Goal: Task Accomplishment & Management: Use online tool/utility

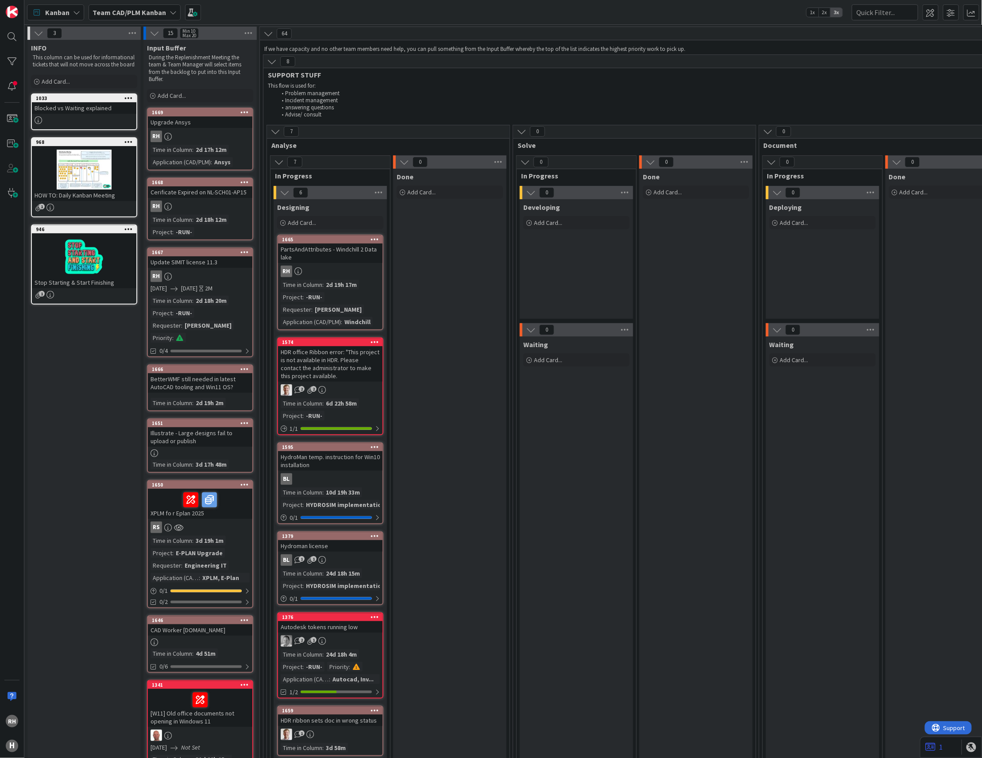
click at [320, 273] on div "RH" at bounding box center [330, 272] width 104 height 12
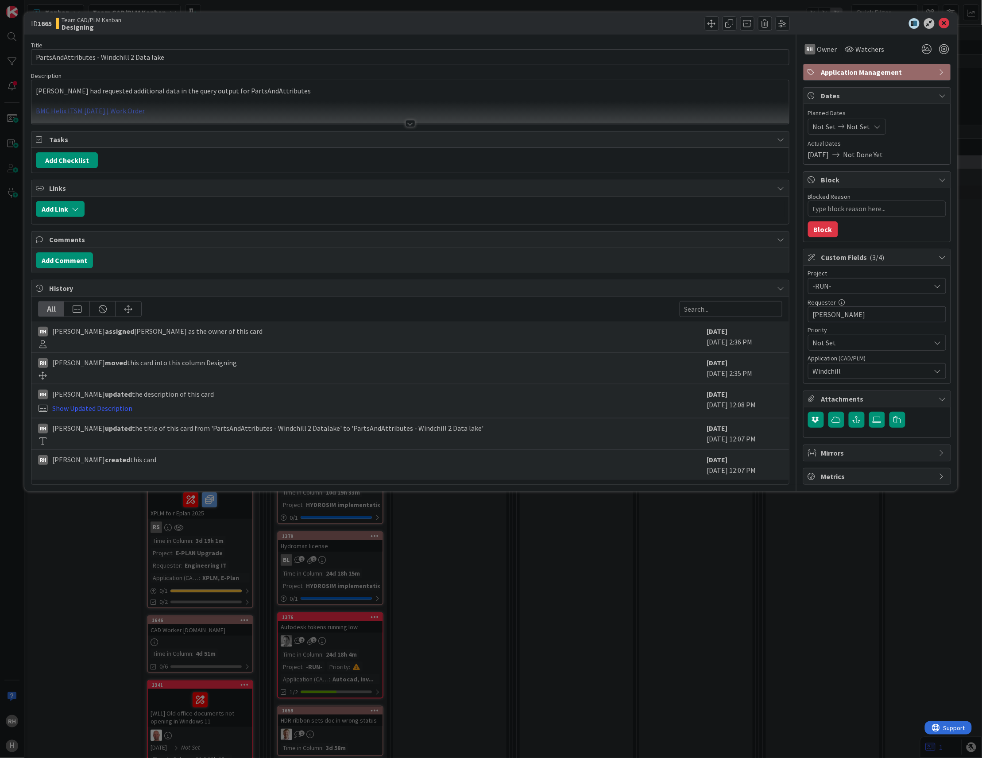
type textarea "x"
click at [81, 262] on button "Add Comment" at bounding box center [64, 260] width 57 height 16
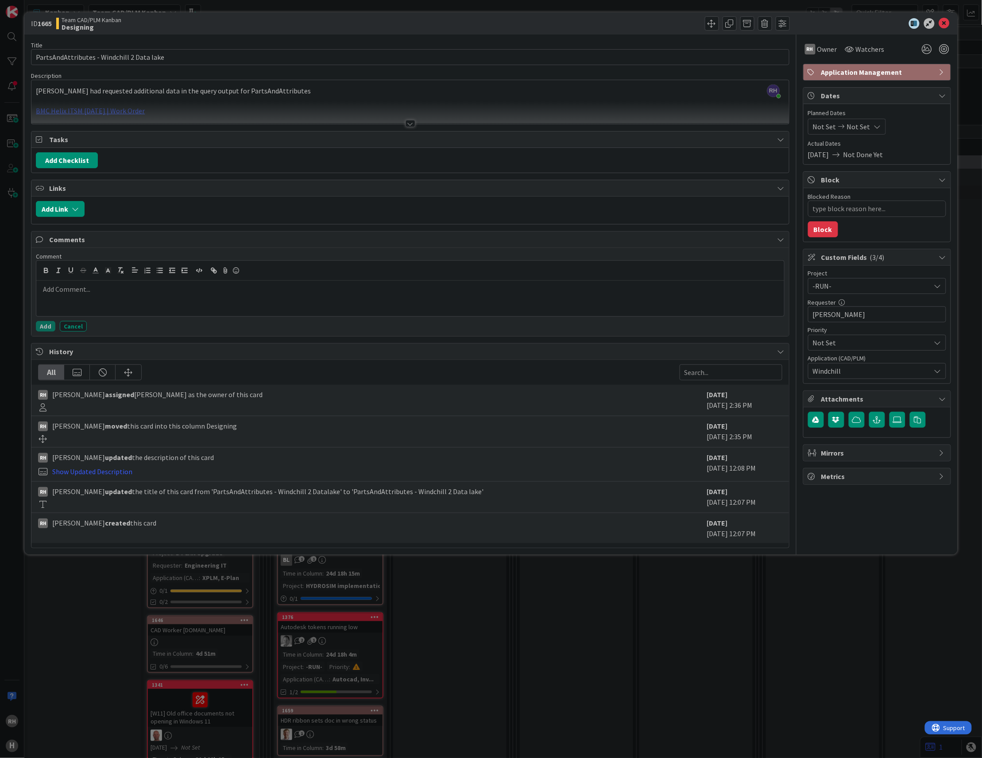
drag, startPoint x: 106, startPoint y: 295, endPoint x: 115, endPoint y: 300, distance: 10.3
click at [108, 294] on p at bounding box center [410, 289] width 740 height 10
click at [319, 84] on div "[PERSON_NAME] just joined [PERSON_NAME] had requested additional data in the qu…" at bounding box center [409, 102] width 757 height 44
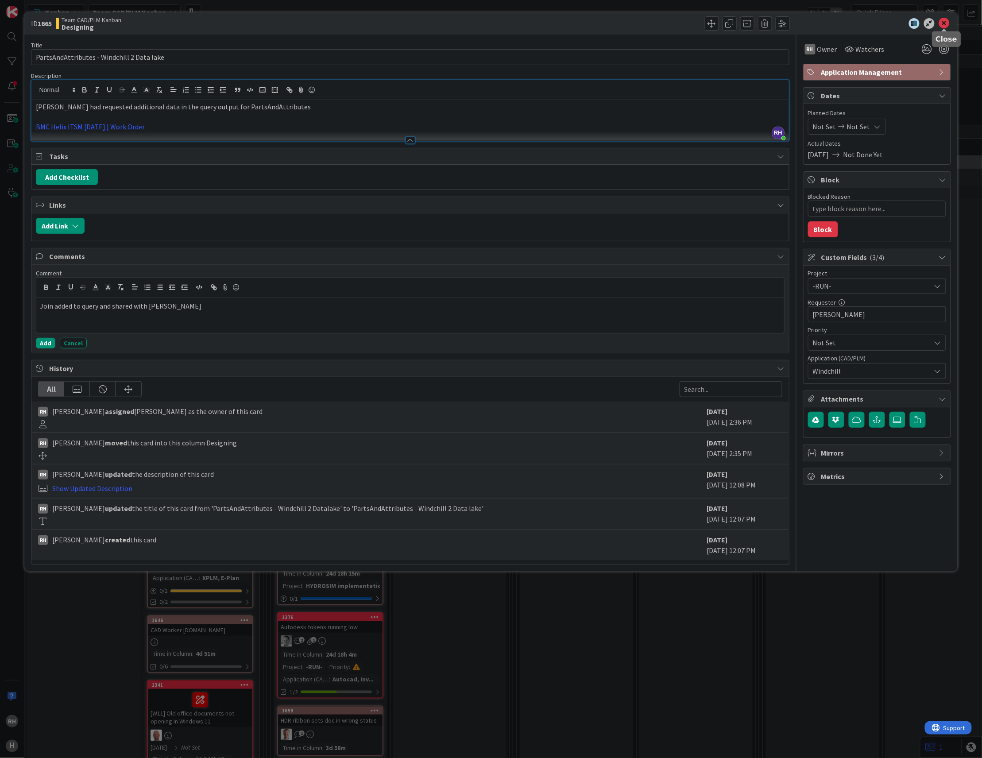
click at [948, 20] on icon at bounding box center [944, 23] width 11 height 11
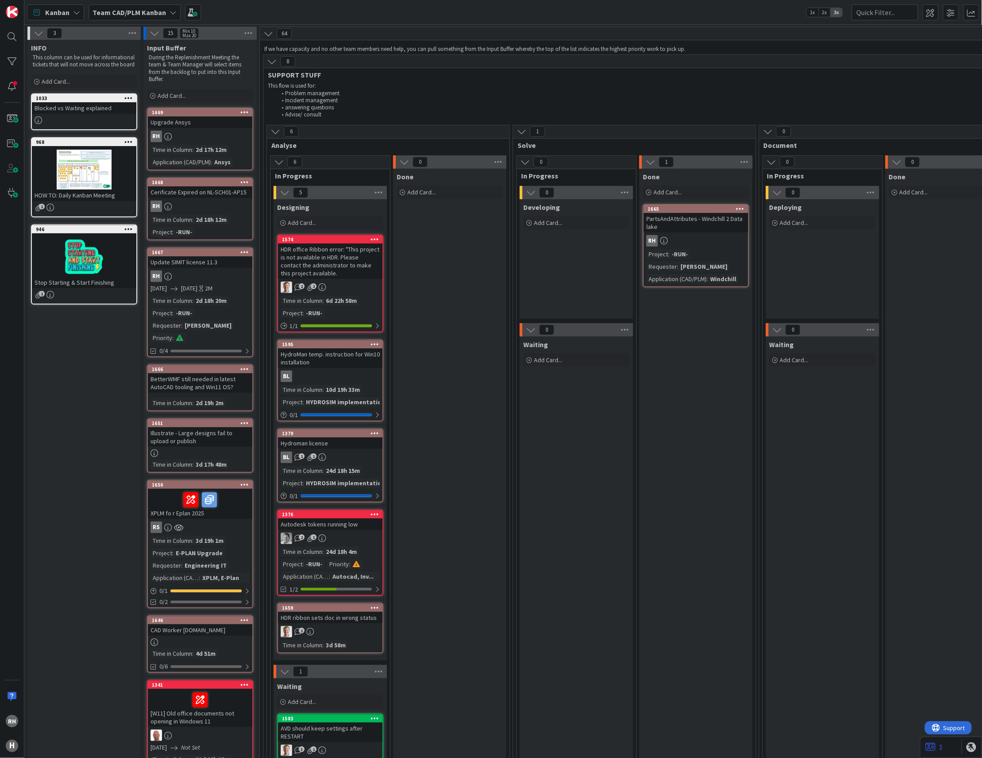
click at [328, 376] on div "BL" at bounding box center [330, 377] width 104 height 12
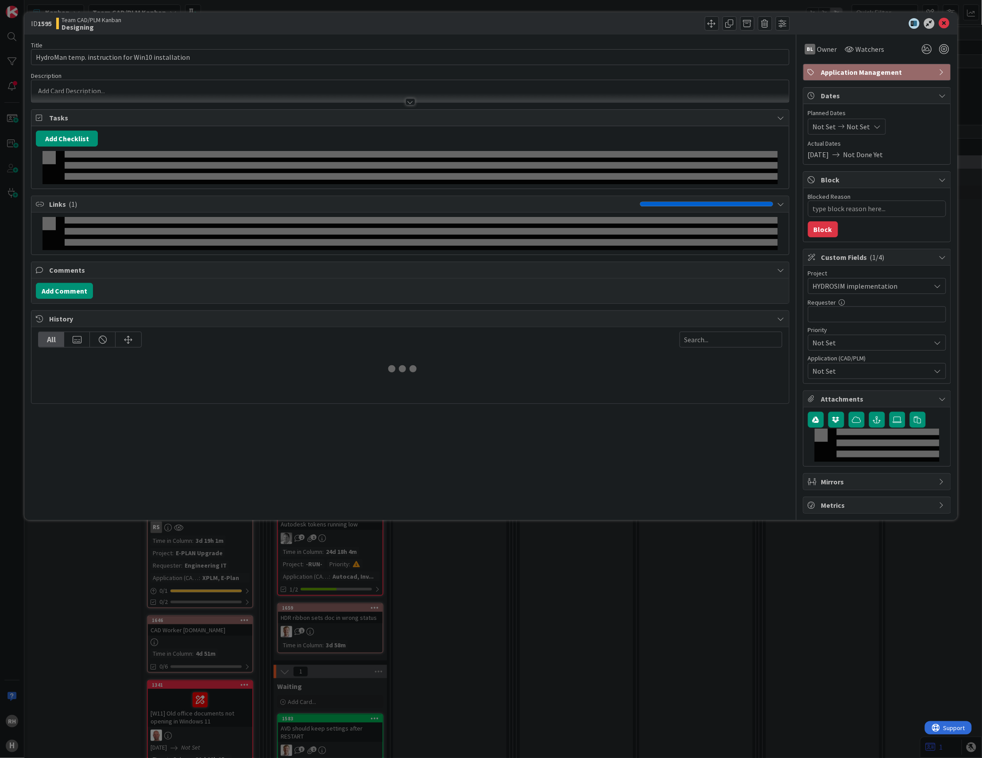
type textarea "x"
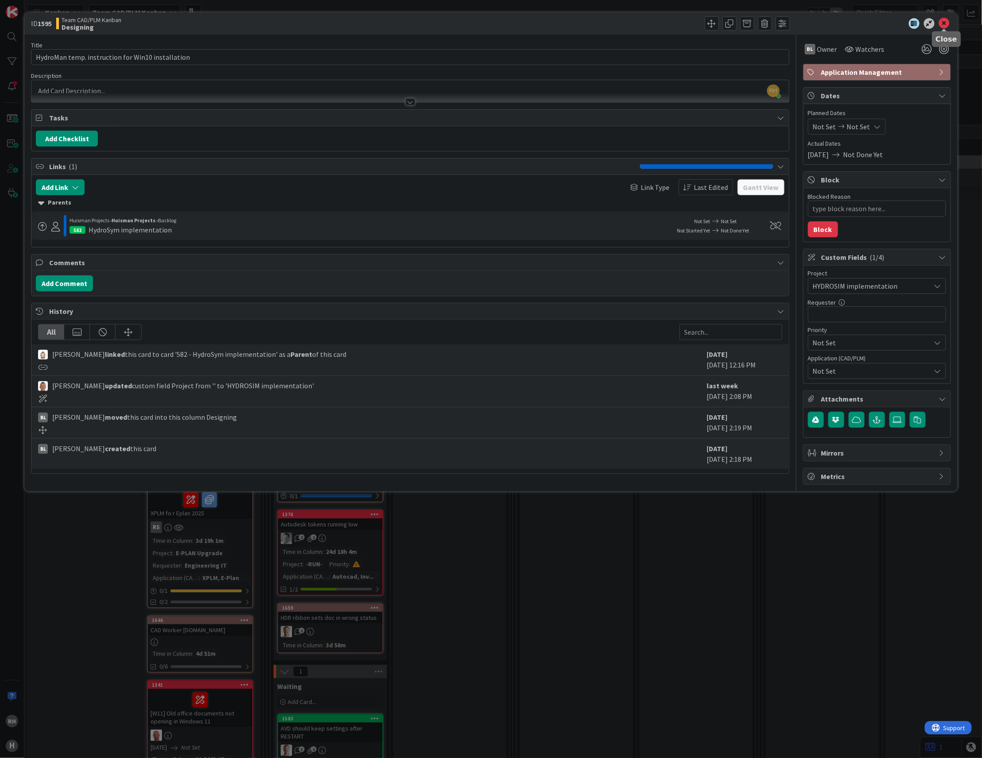
click at [945, 23] on icon at bounding box center [944, 23] width 11 height 11
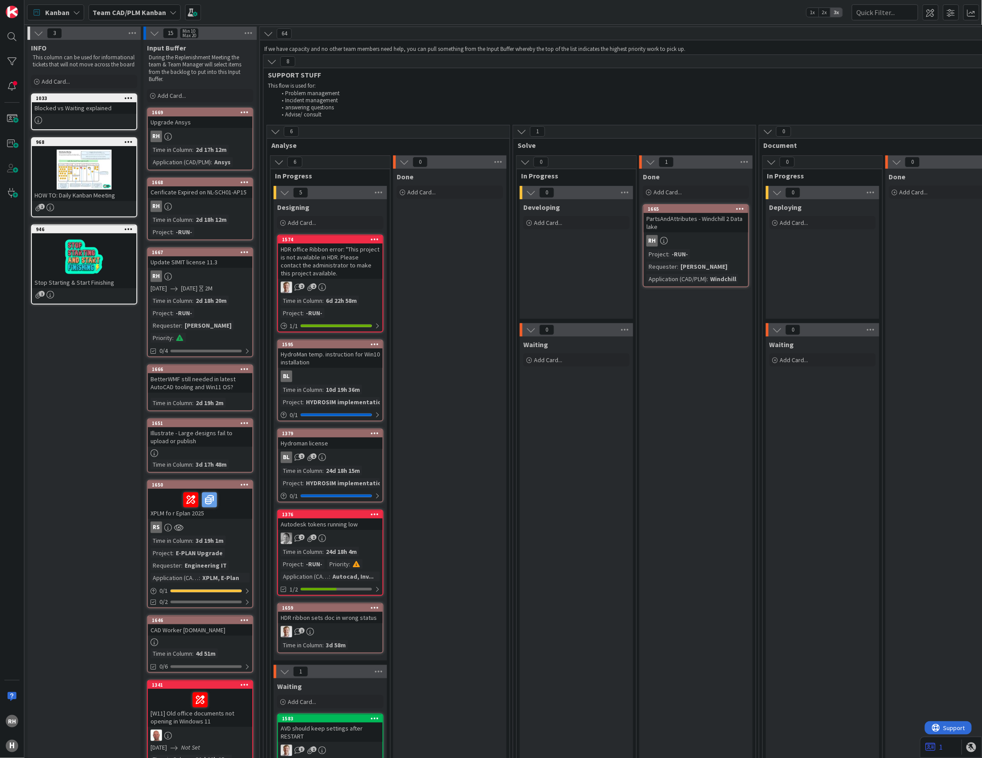
click at [747, 490] on div "Done Add Card... 1665 PartsAndAttributes - Windchill 2 Data lake RH Project : -…" at bounding box center [695, 494] width 113 height 650
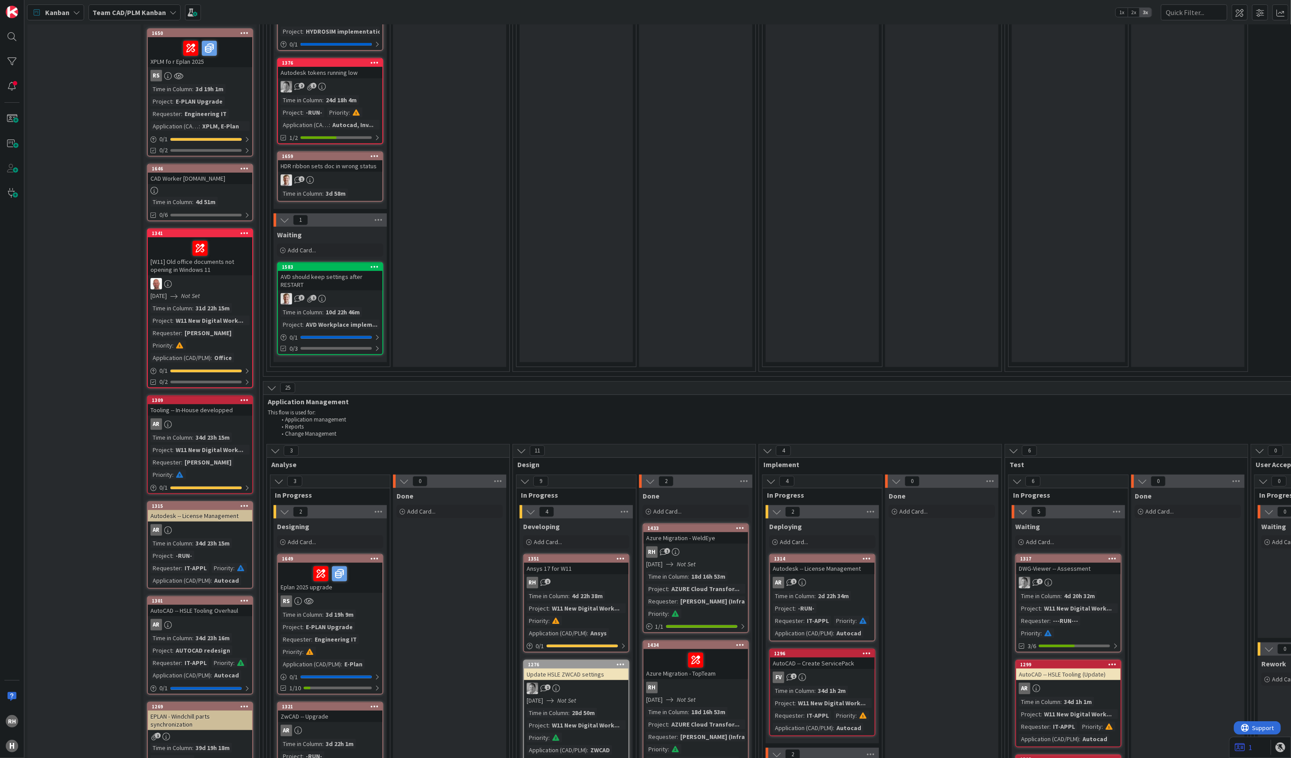
scroll to position [590, 0]
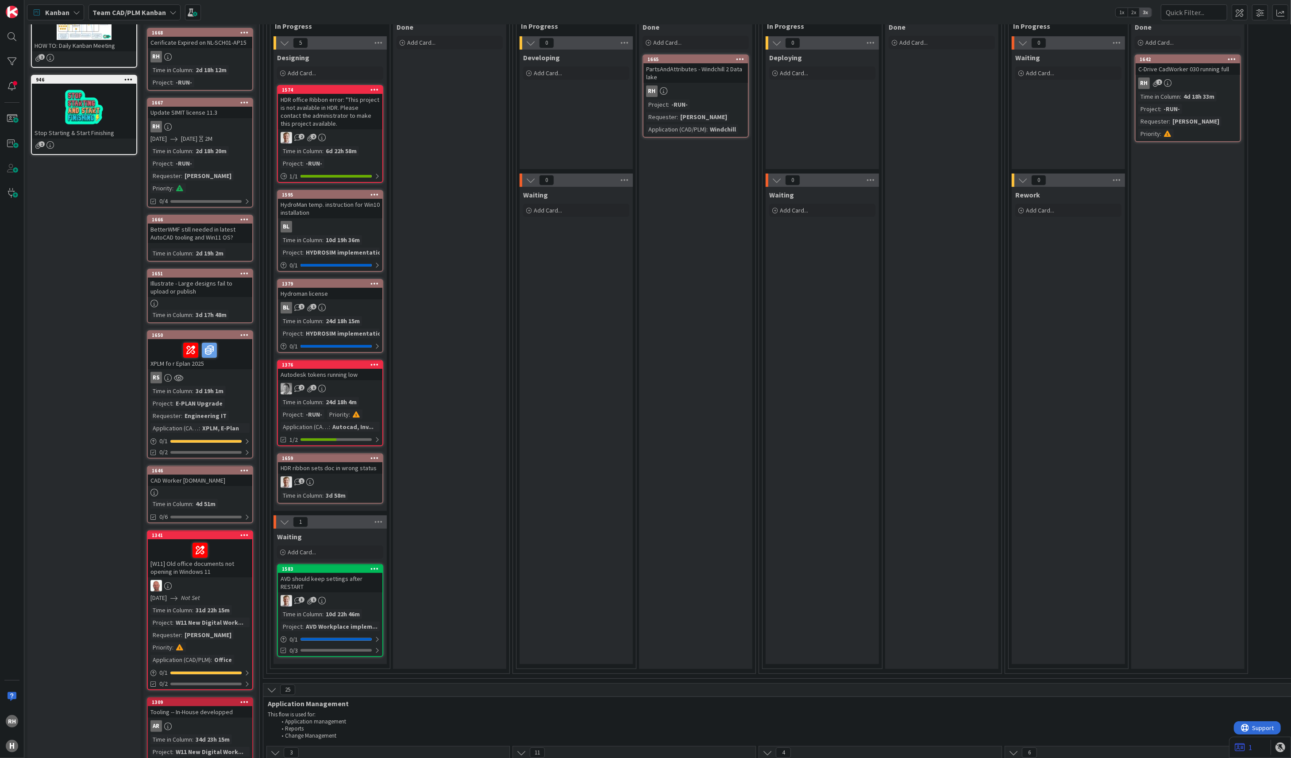
scroll to position [0, 0]
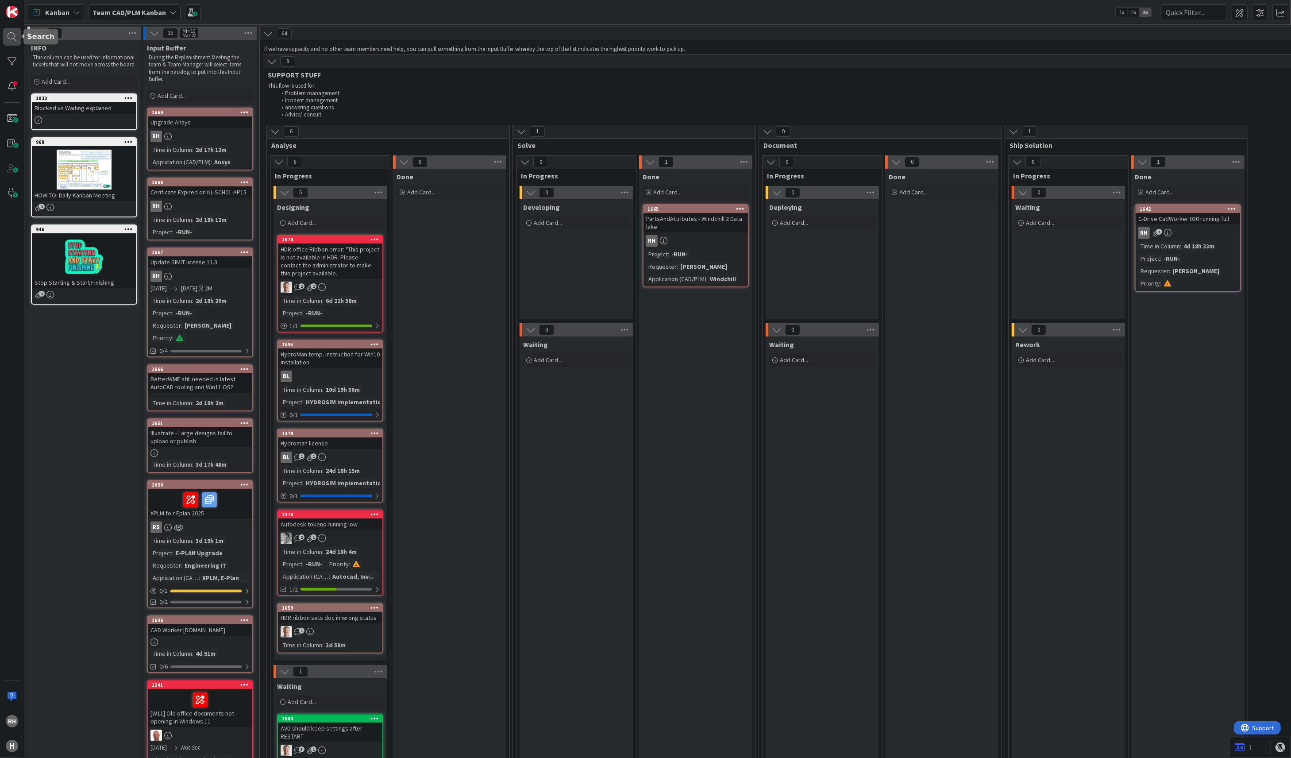
click at [13, 36] on div at bounding box center [12, 37] width 18 height 18
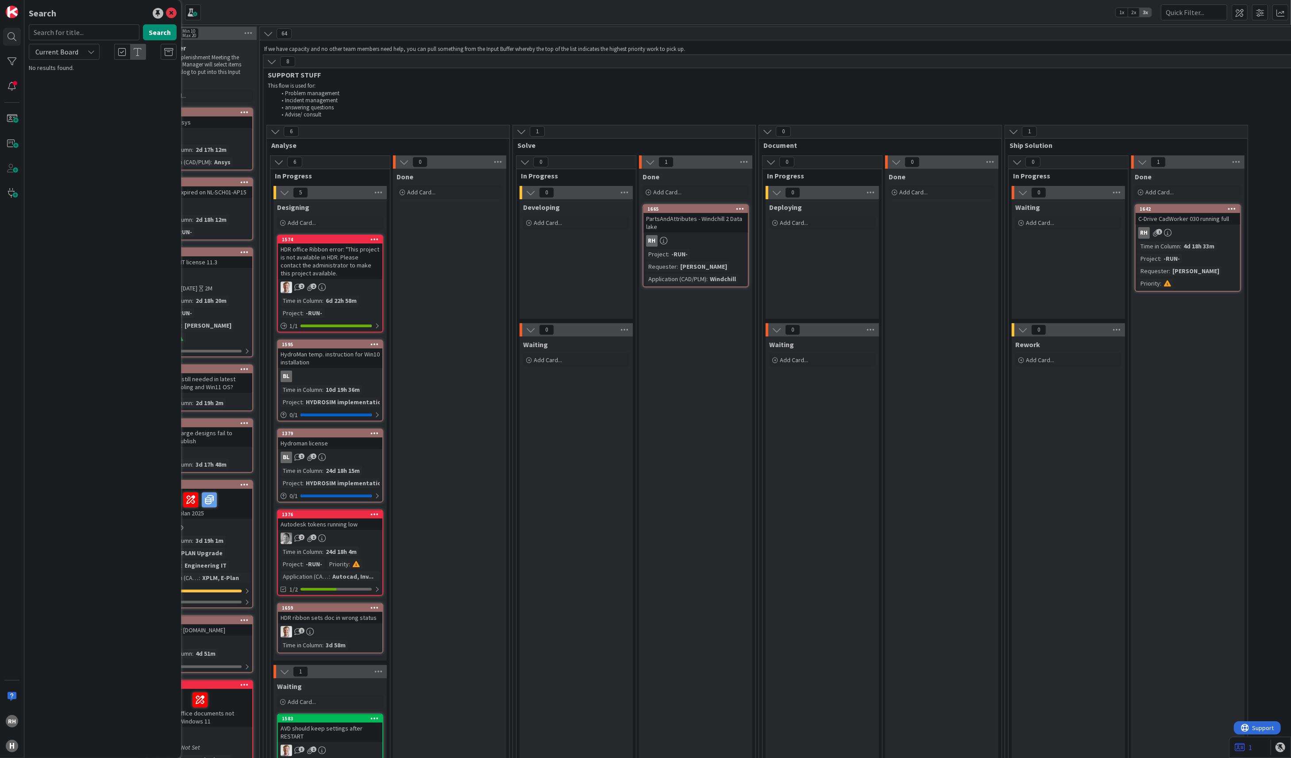
click at [62, 35] on input "text" at bounding box center [84, 32] width 111 height 16
type input "EPLAN"
click at [154, 29] on button "Search" at bounding box center [160, 32] width 34 height 16
click at [123, 76] on p "Eplan 2025 upgrade" at bounding box center [108, 77] width 135 height 9
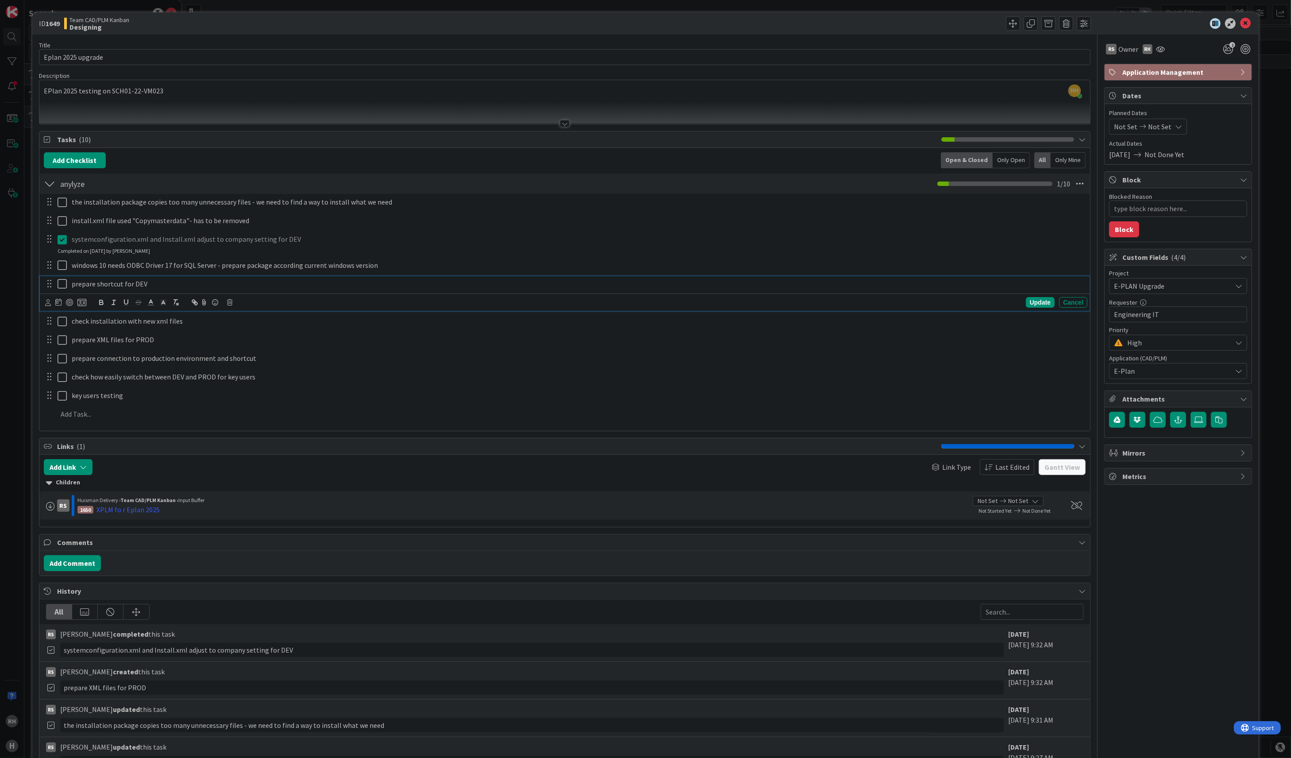
type textarea "x"
drag, startPoint x: 147, startPoint y: 282, endPoint x: 71, endPoint y: 286, distance: 76.7
click at [71, 286] on div "prepare shortcut for DEV" at bounding box center [577, 283] width 1019 height 15
copy p "prepare shortcut for DEV"
click at [163, 284] on p "prepare shortcut for DEV" at bounding box center [578, 284] width 1012 height 10
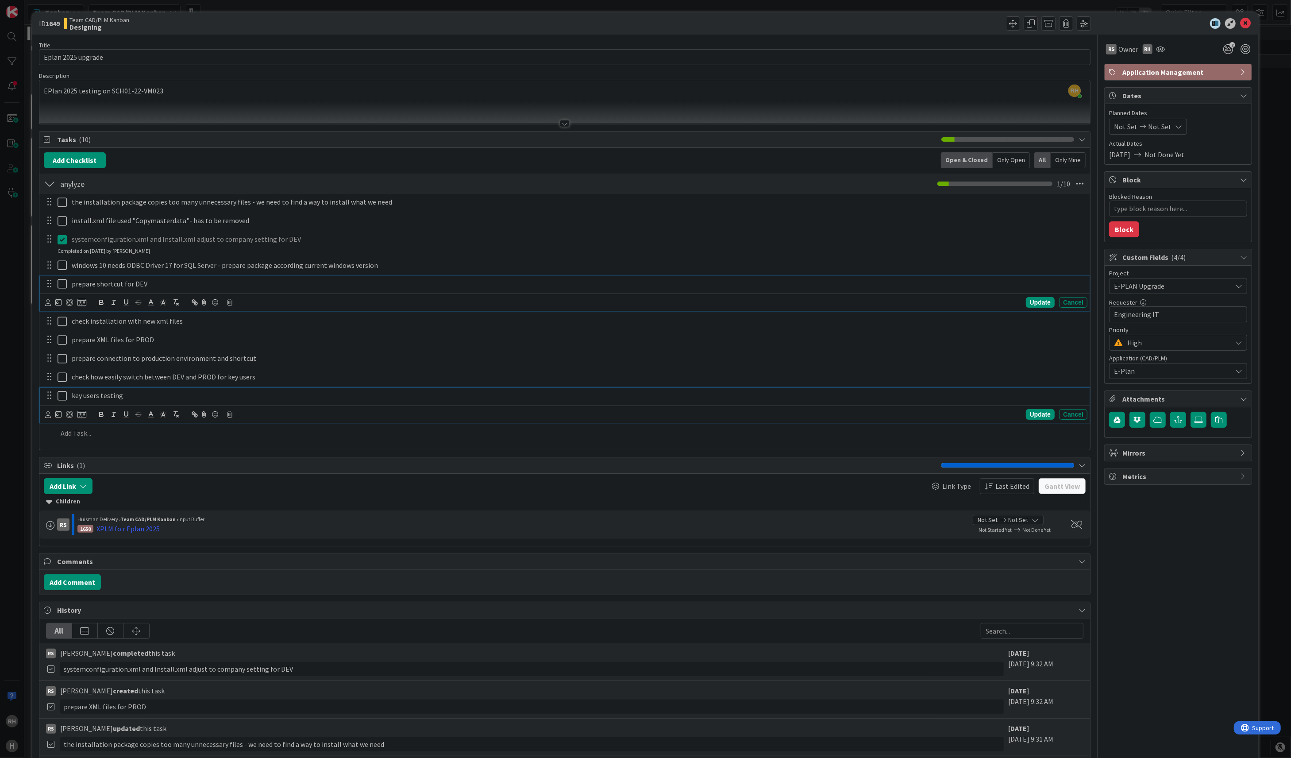
click at [225, 398] on p "key users testing" at bounding box center [578, 395] width 1012 height 10
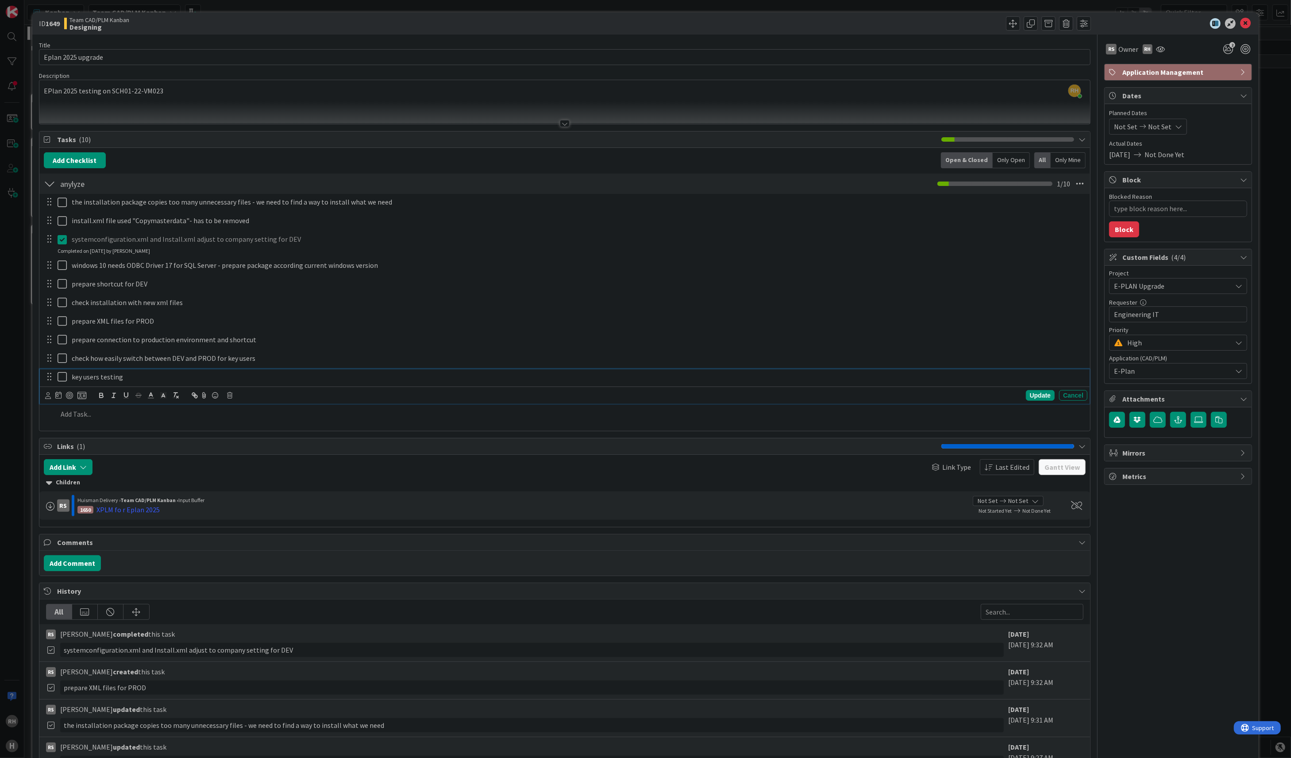
click at [209, 486] on div "Children" at bounding box center [565, 483] width 1038 height 10
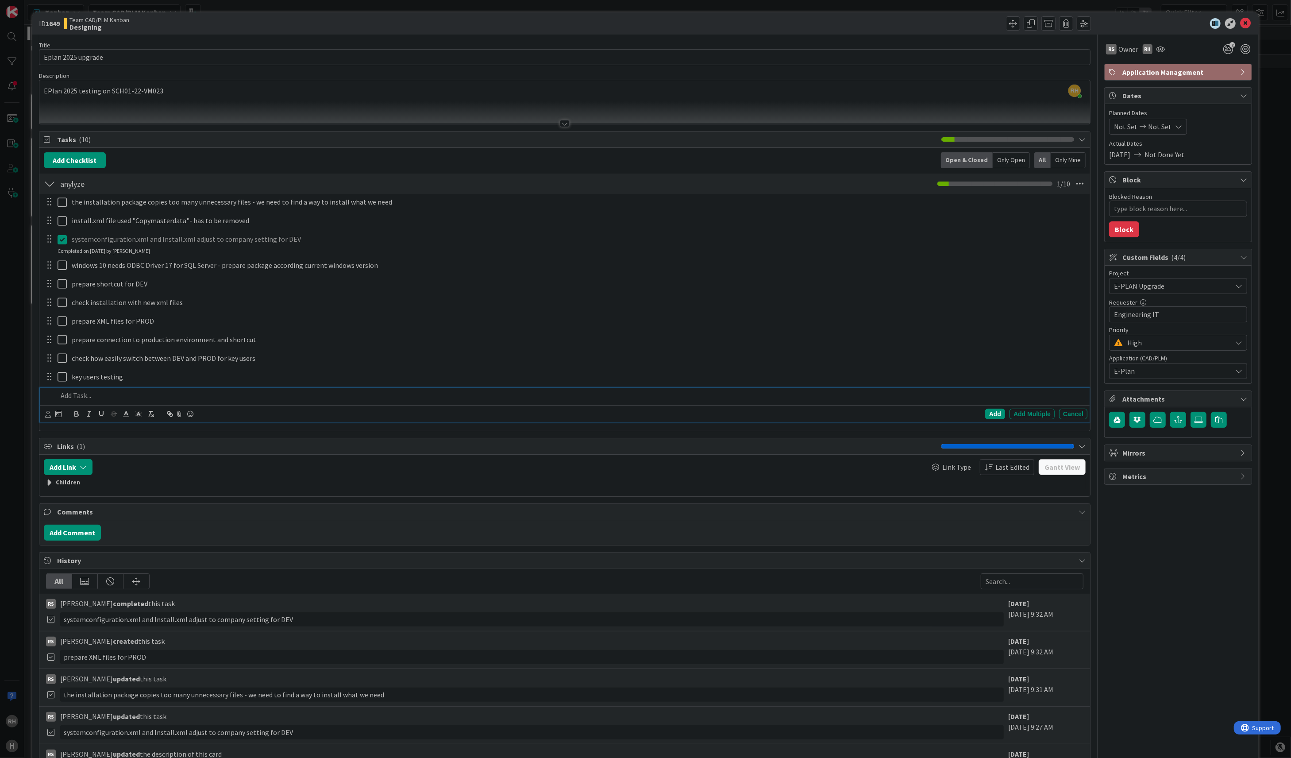
click at [91, 401] on p at bounding box center [571, 395] width 1027 height 10
click at [78, 158] on button "Add Checklist" at bounding box center [75, 160] width 62 height 16
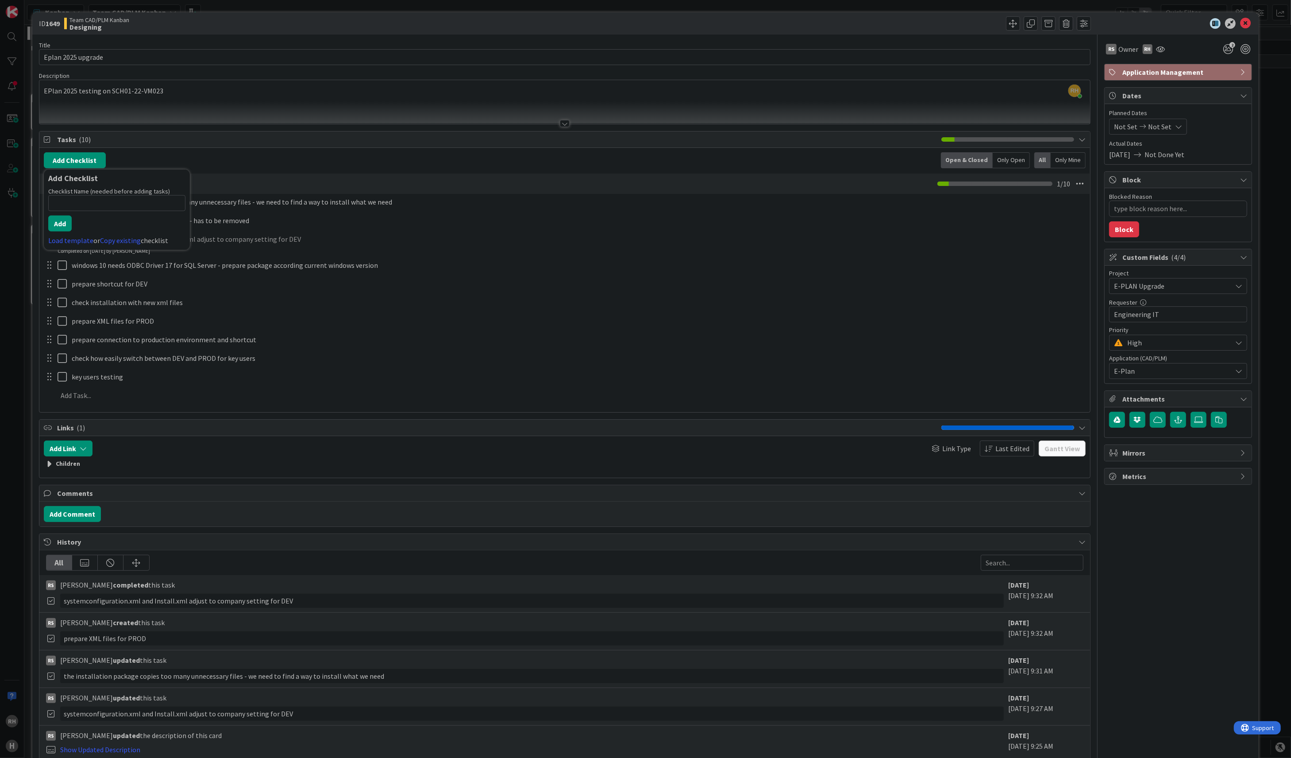
click at [100, 213] on div "Checklist Name (needed before adding tasks) 0 / 64 Add Load template or Copy ex…" at bounding box center [116, 216] width 137 height 58
click at [101, 206] on input at bounding box center [116, 203] width 137 height 16
type input "Build Acceptance"
click at [66, 225] on button "Add" at bounding box center [59, 224] width 23 height 16
type textarea "x"
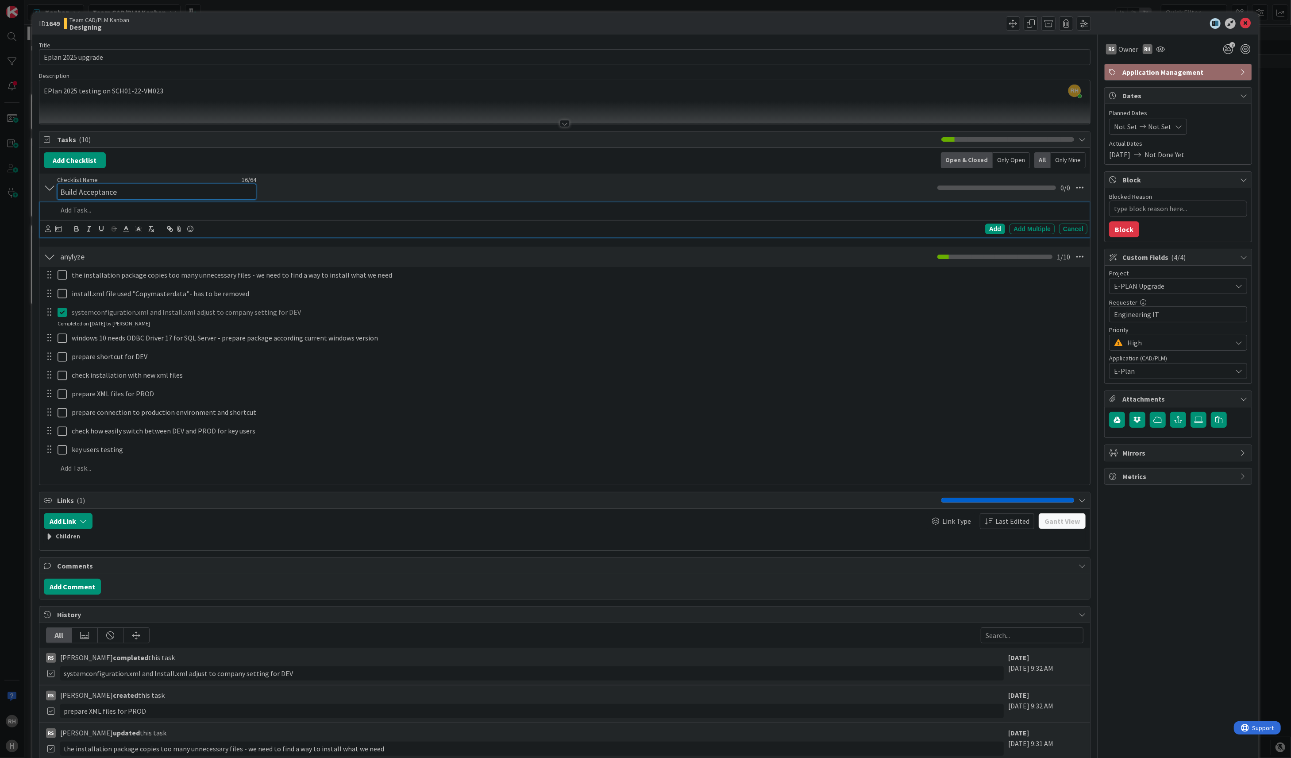
drag, startPoint x: 123, startPoint y: 182, endPoint x: 313, endPoint y: 177, distance: 190.4
click at [306, 172] on div "Add Checklist Back Open & Closed Only Open All Only Mine Build Acceptance Check…" at bounding box center [565, 316] width 1042 height 328
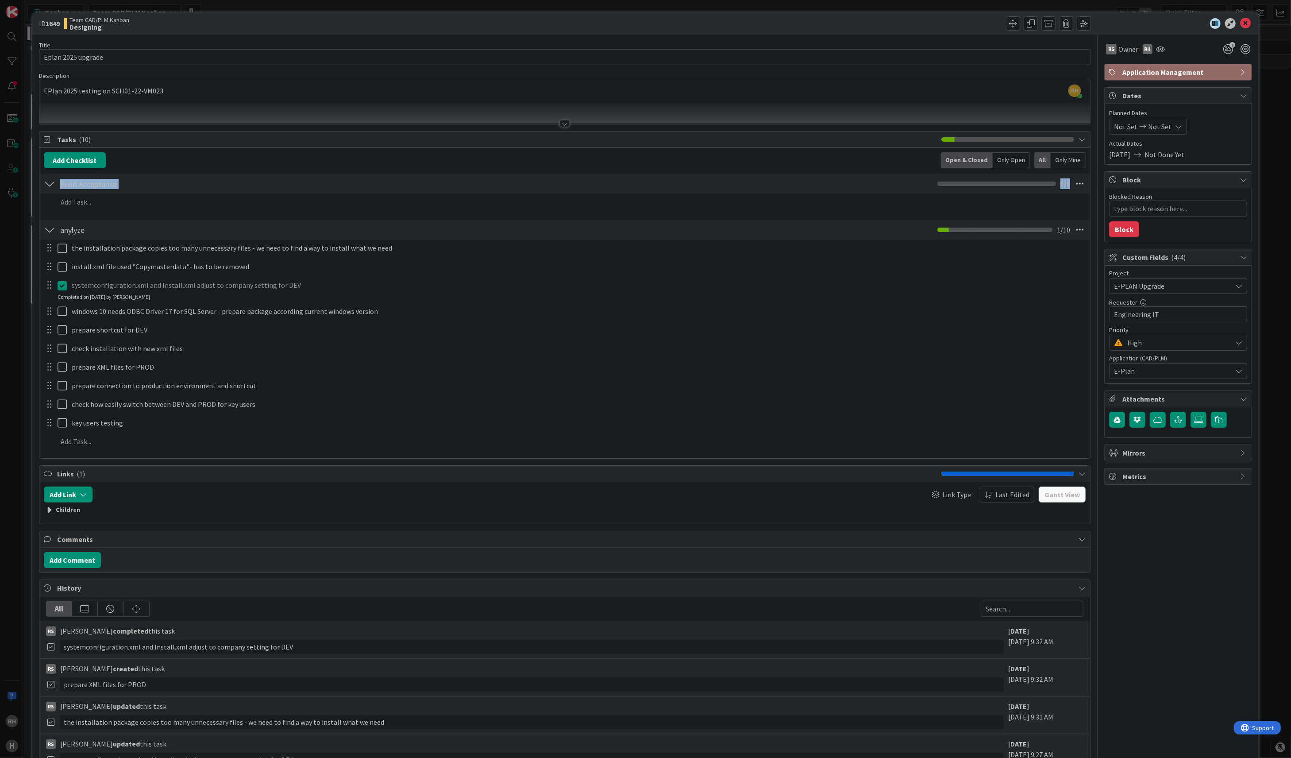
drag, startPoint x: 302, startPoint y: 183, endPoint x: 232, endPoint y: 196, distance: 70.7
click at [266, 205] on div "Build Acceptance Checklist Name 16 / 64 Build Acceptance 0 / 0 Add Add Multiple…" at bounding box center [564, 194] width 1051 height 42
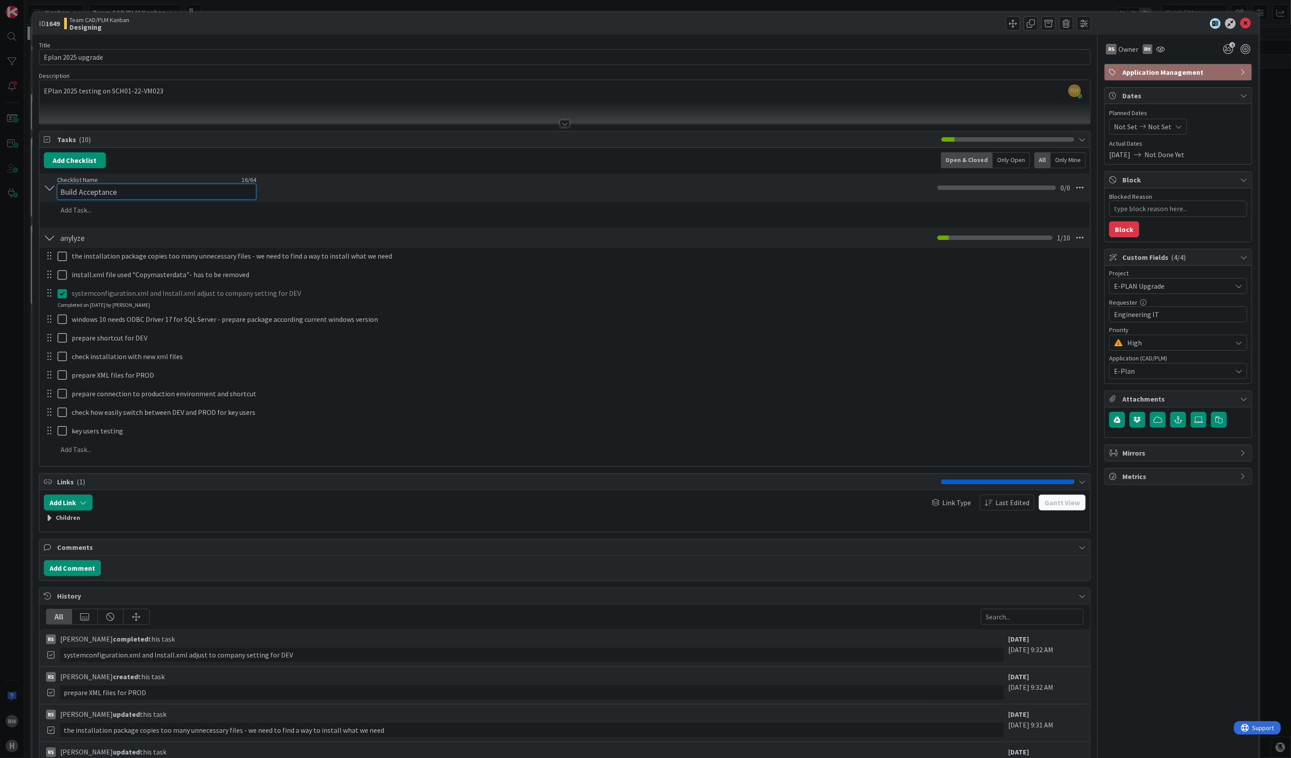
drag, startPoint x: 140, startPoint y: 182, endPoint x: 287, endPoint y: 184, distance: 147.4
click at [289, 180] on div "Build Acceptance Checklist Name 16 / 64 Build Acceptance 0 / 0" at bounding box center [564, 188] width 1051 height 28
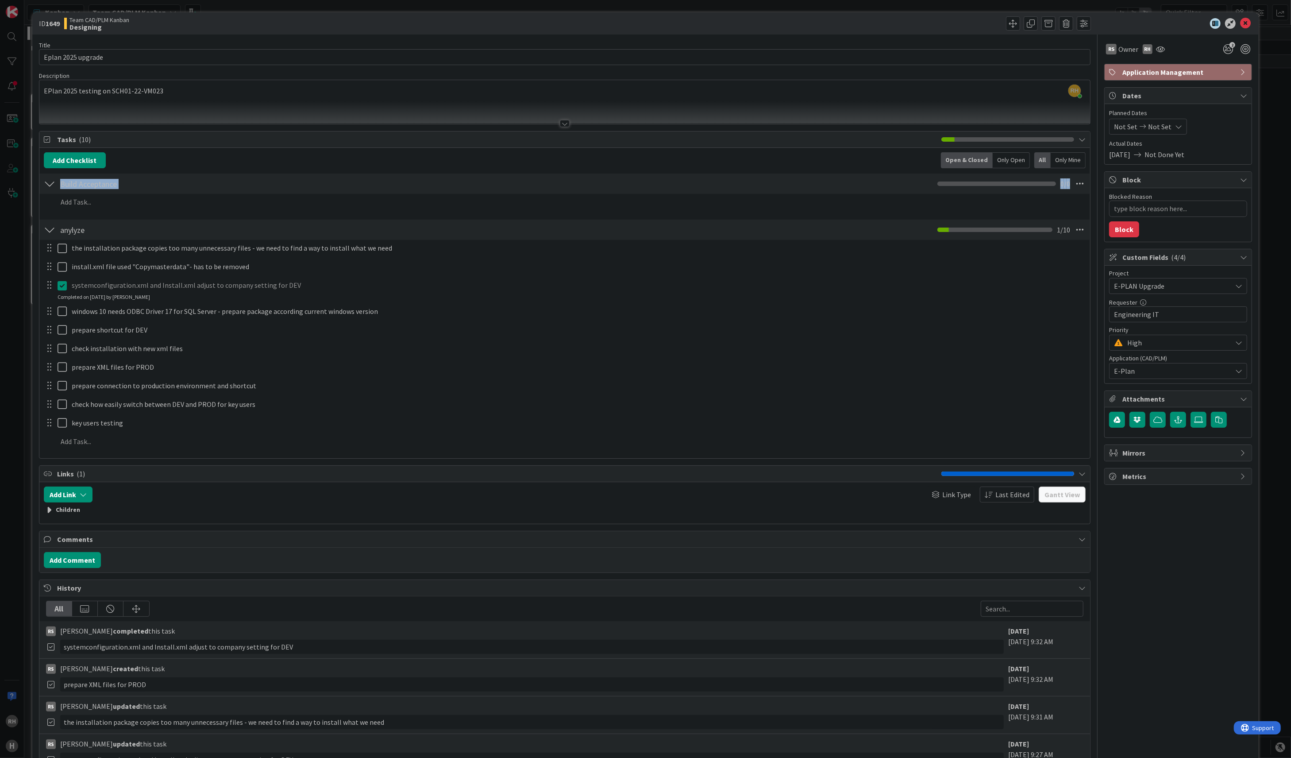
drag, startPoint x: 286, startPoint y: 188, endPoint x: 431, endPoint y: 170, distance: 146.3
click at [291, 190] on div "Build Acceptance Checklist Name 16 / 64 Build Acceptance 0 / 0" at bounding box center [564, 184] width 1051 height 20
drag, startPoint x: 1068, startPoint y: 186, endPoint x: 1073, endPoint y: 188, distance: 5.3
click at [1073, 188] on icon at bounding box center [1080, 184] width 16 height 16
click at [994, 202] on link "Move Down" at bounding box center [1019, 203] width 133 height 13
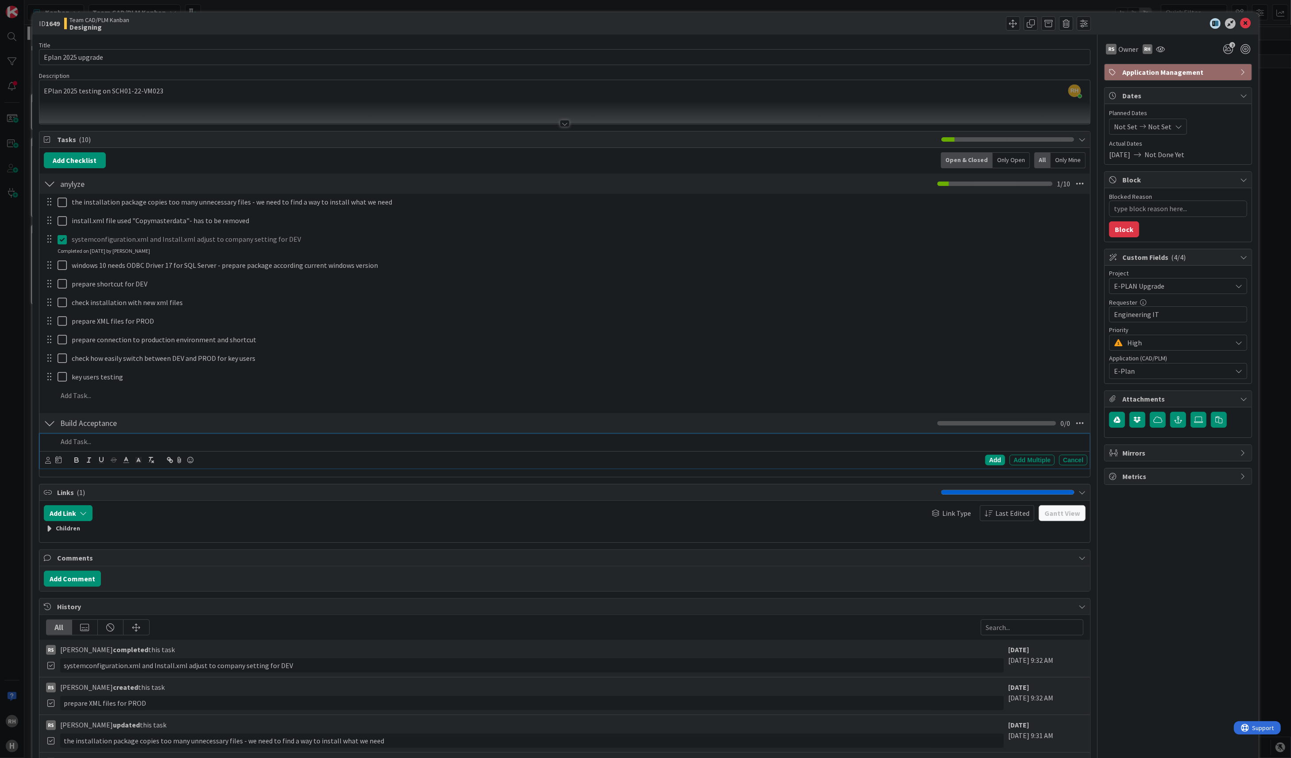
click at [96, 444] on p at bounding box center [571, 441] width 1027 height 10
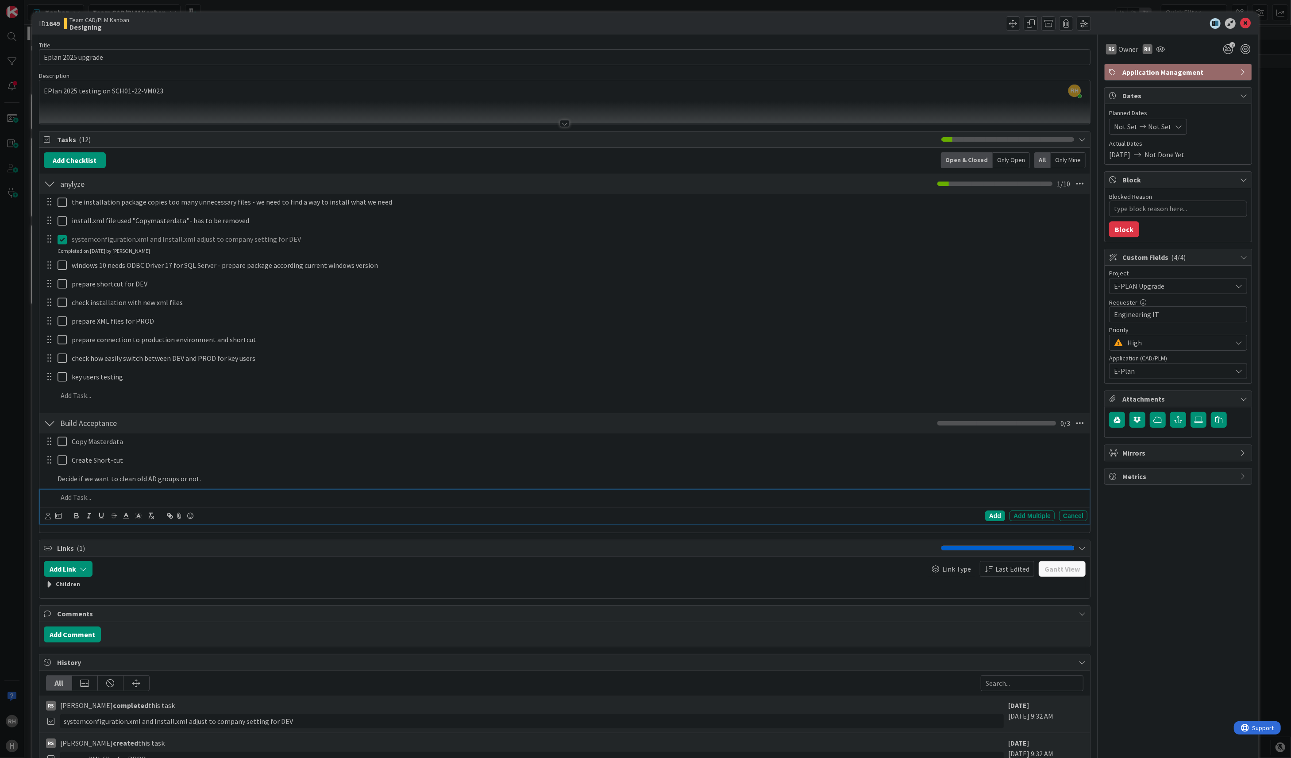
type textarea "x"
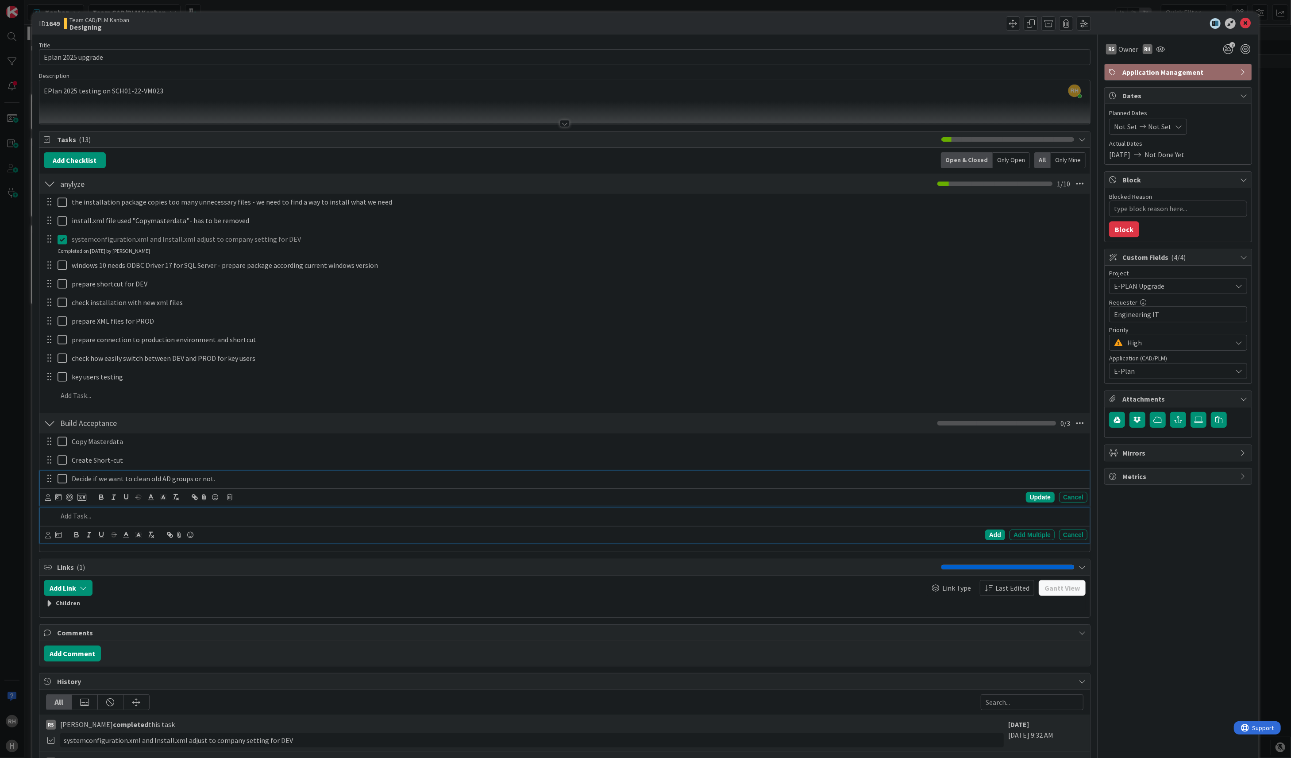
click at [245, 481] on p "Decide if we want to clean old AD groups or not." at bounding box center [578, 479] width 1012 height 10
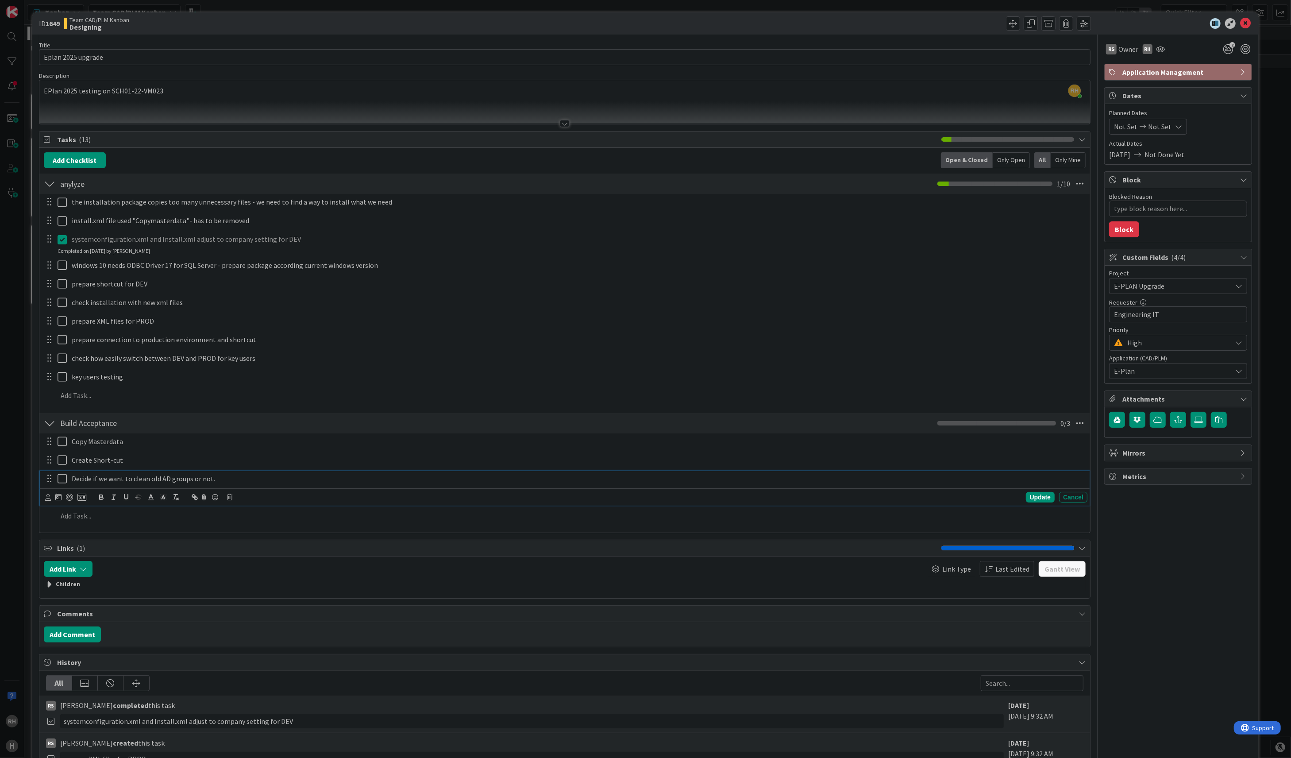
drag, startPoint x: 273, startPoint y: 529, endPoint x: 273, endPoint y: 520, distance: 9.7
click at [273, 523] on div "Add Checklist Back Open & Closed Only Open All Only Mine anylyze Checklist Name…" at bounding box center [564, 340] width 1051 height 385
click at [120, 496] on p at bounding box center [571, 497] width 1027 height 10
click at [73, 496] on p at bounding box center [571, 497] width 1027 height 10
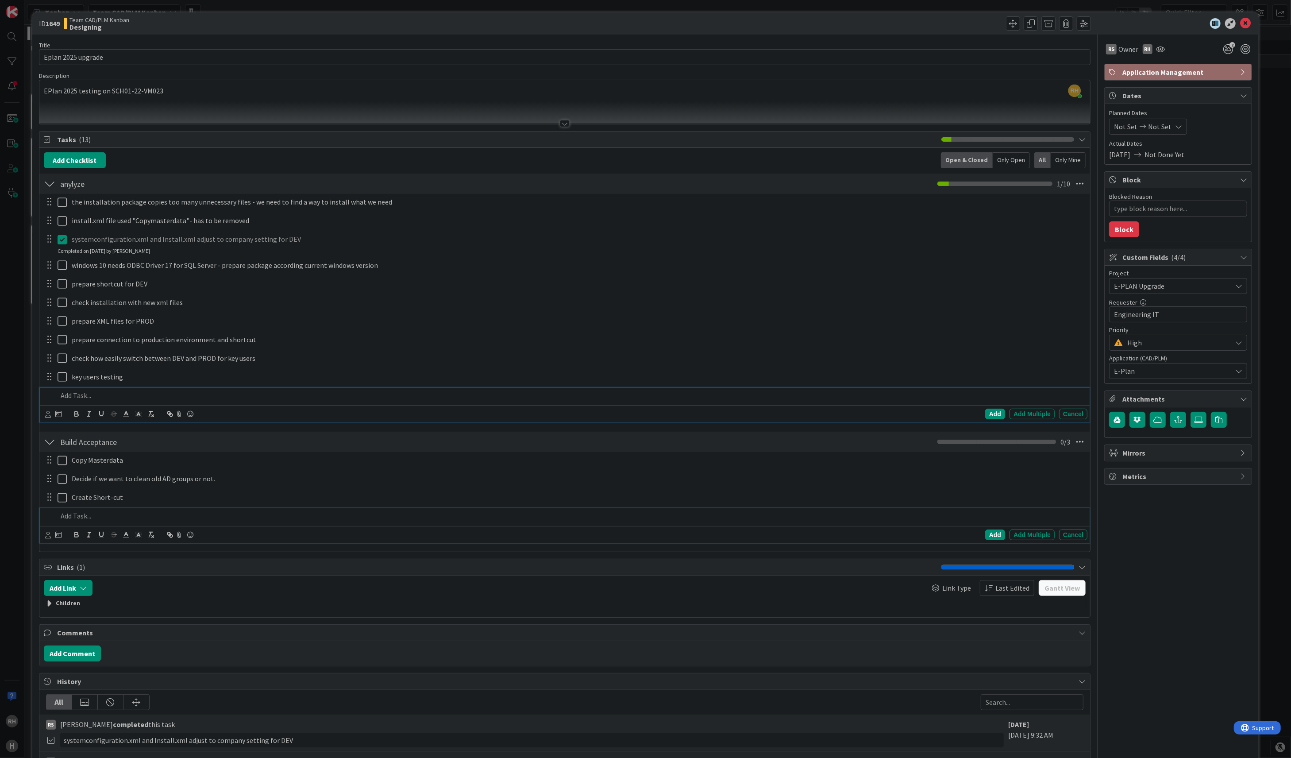
click at [84, 396] on p at bounding box center [571, 395] width 1027 height 10
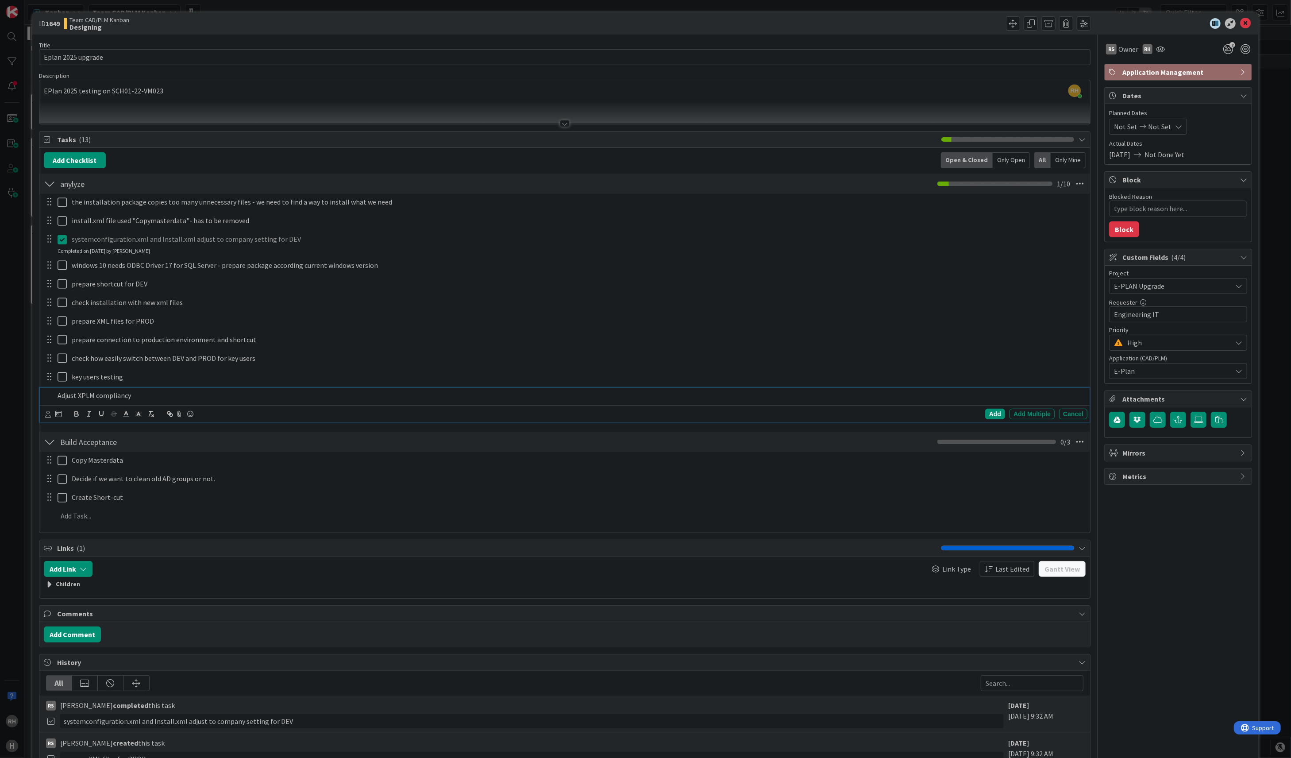
click at [112, 397] on p "Adjust XPLM compliancy" at bounding box center [571, 395] width 1027 height 10
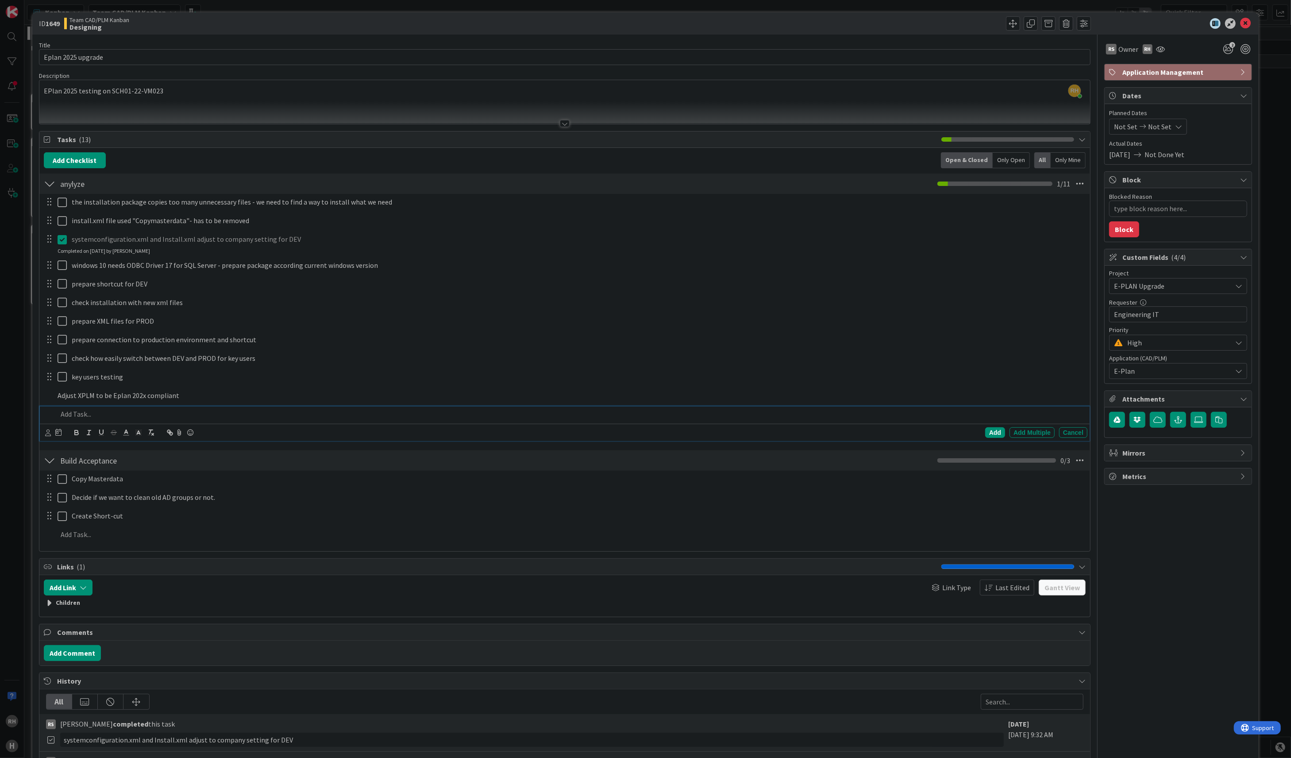
type textarea "x"
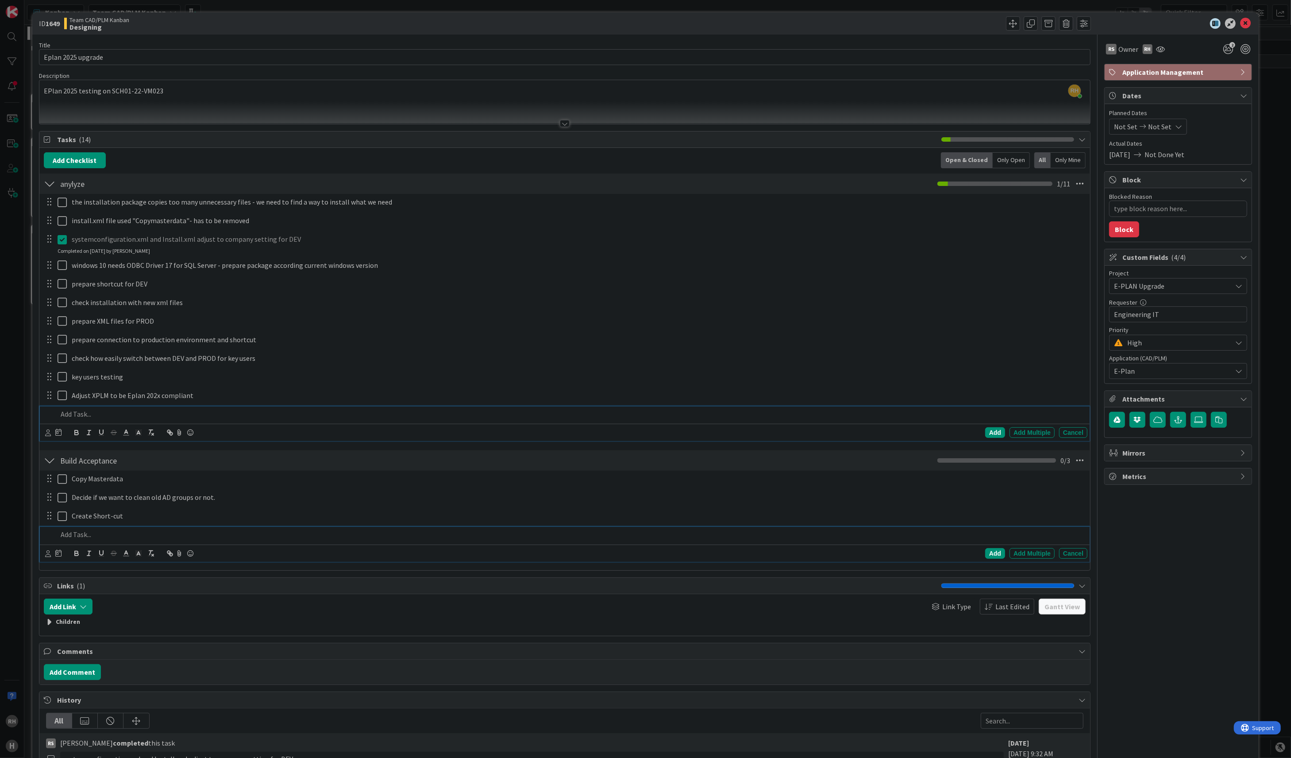
click at [161, 538] on p at bounding box center [571, 534] width 1027 height 10
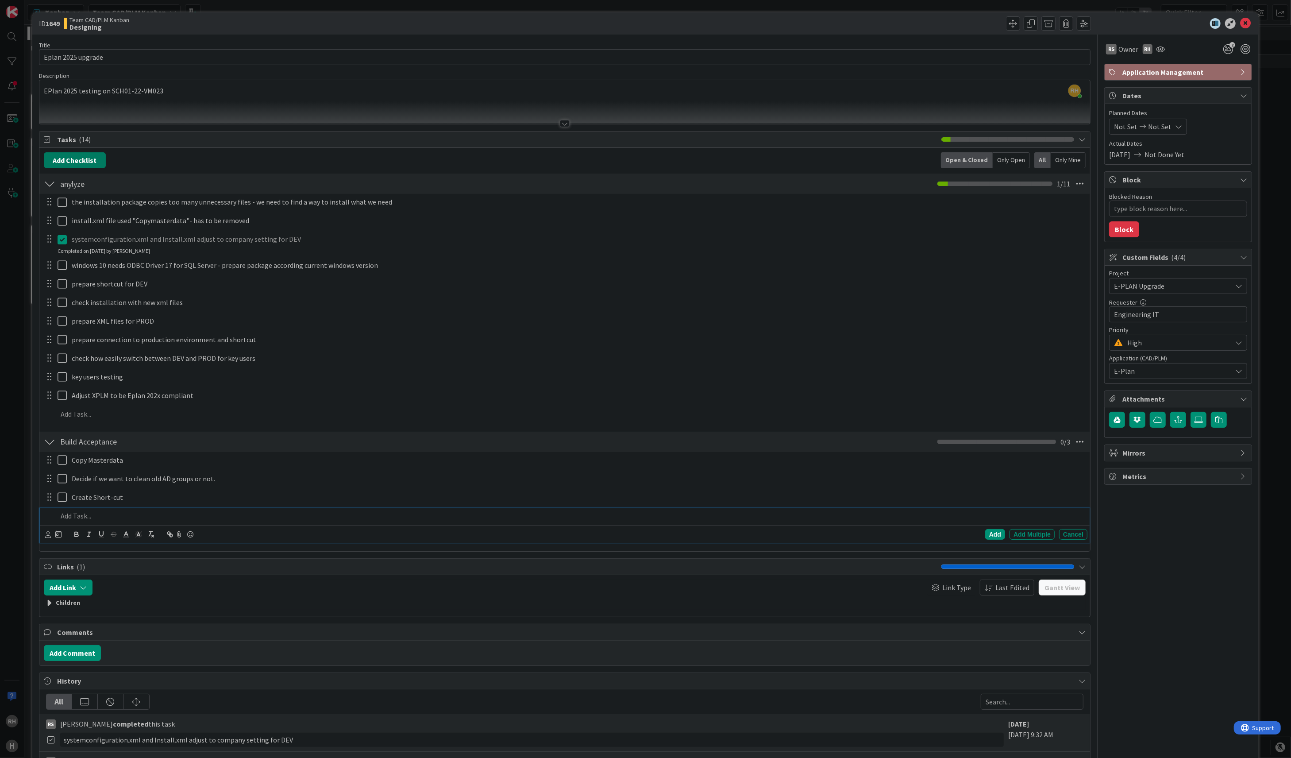
click at [87, 159] on button "Add Checklist" at bounding box center [75, 160] width 62 height 16
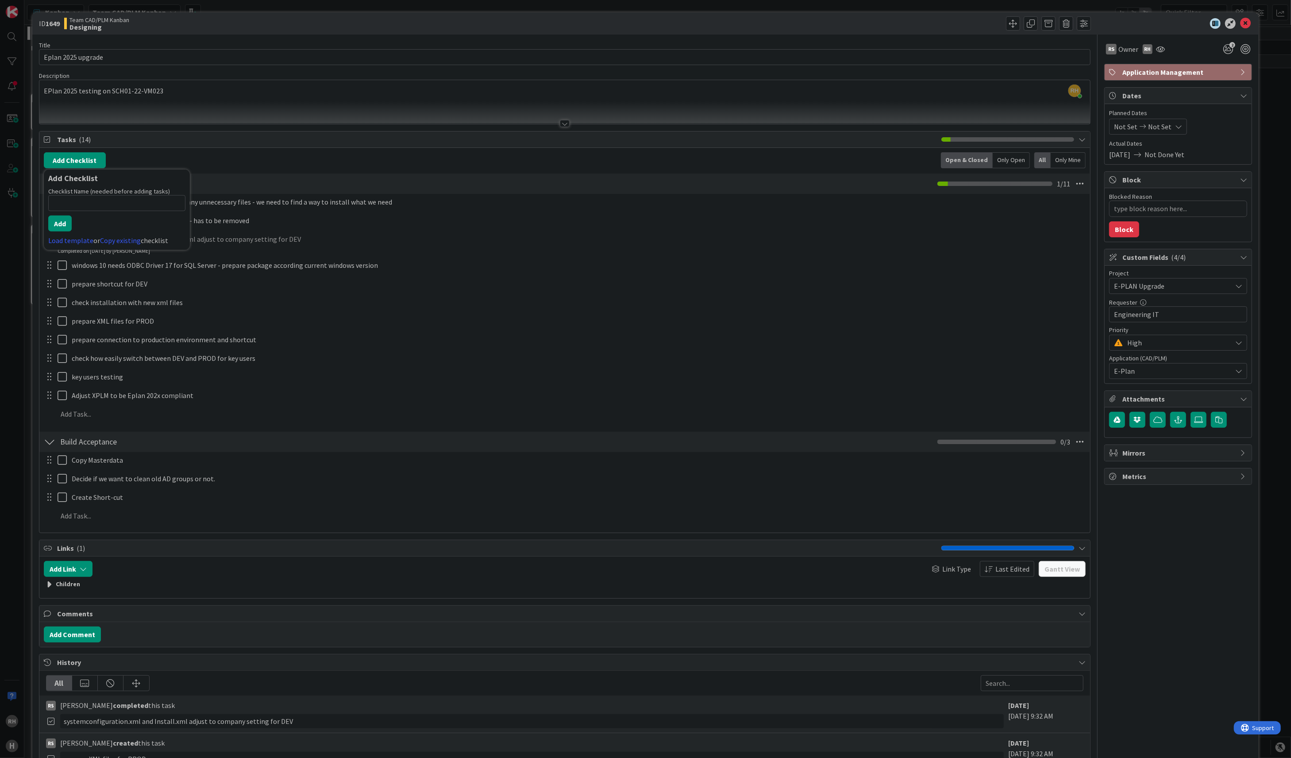
click at [125, 203] on input at bounding box center [116, 203] width 137 height 16
type input "Build Production"
type textarea "x"
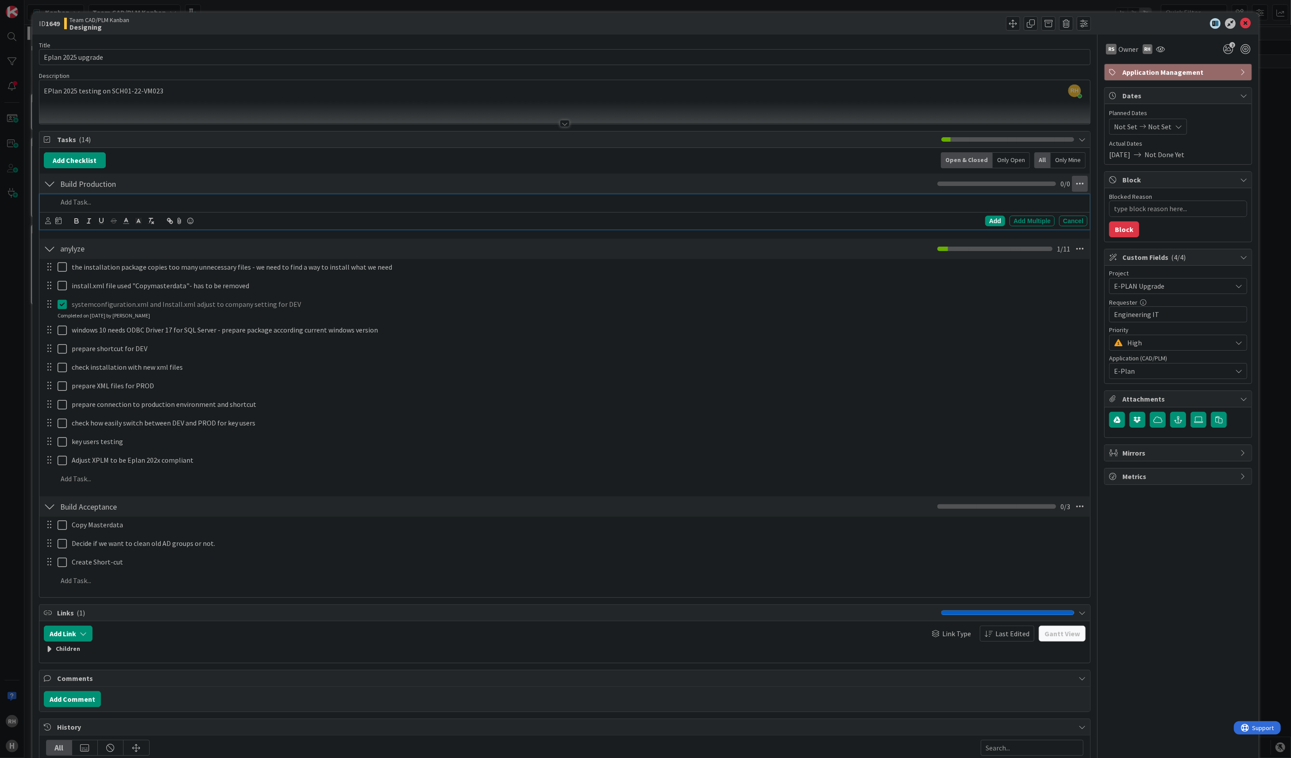
click at [1074, 185] on icon at bounding box center [1080, 184] width 16 height 16
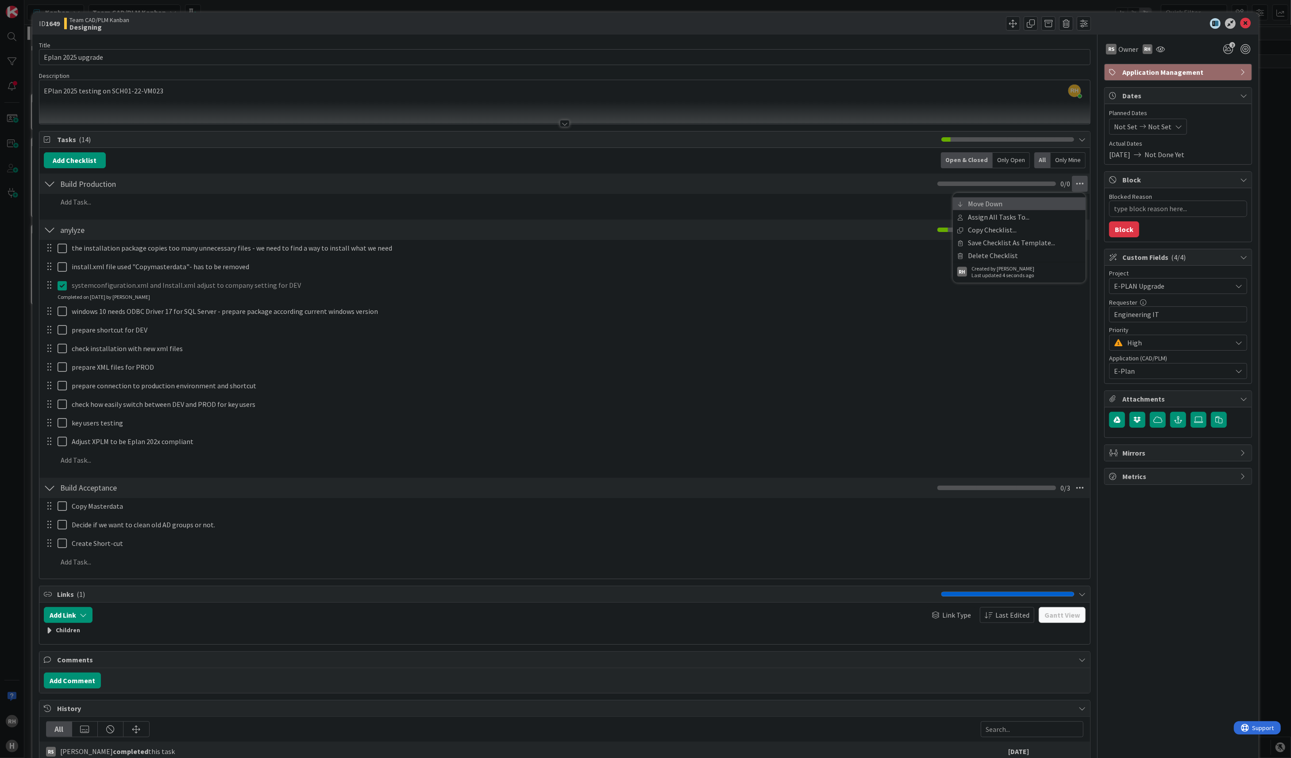
click at [1049, 201] on link "Move Down" at bounding box center [1019, 203] width 133 height 13
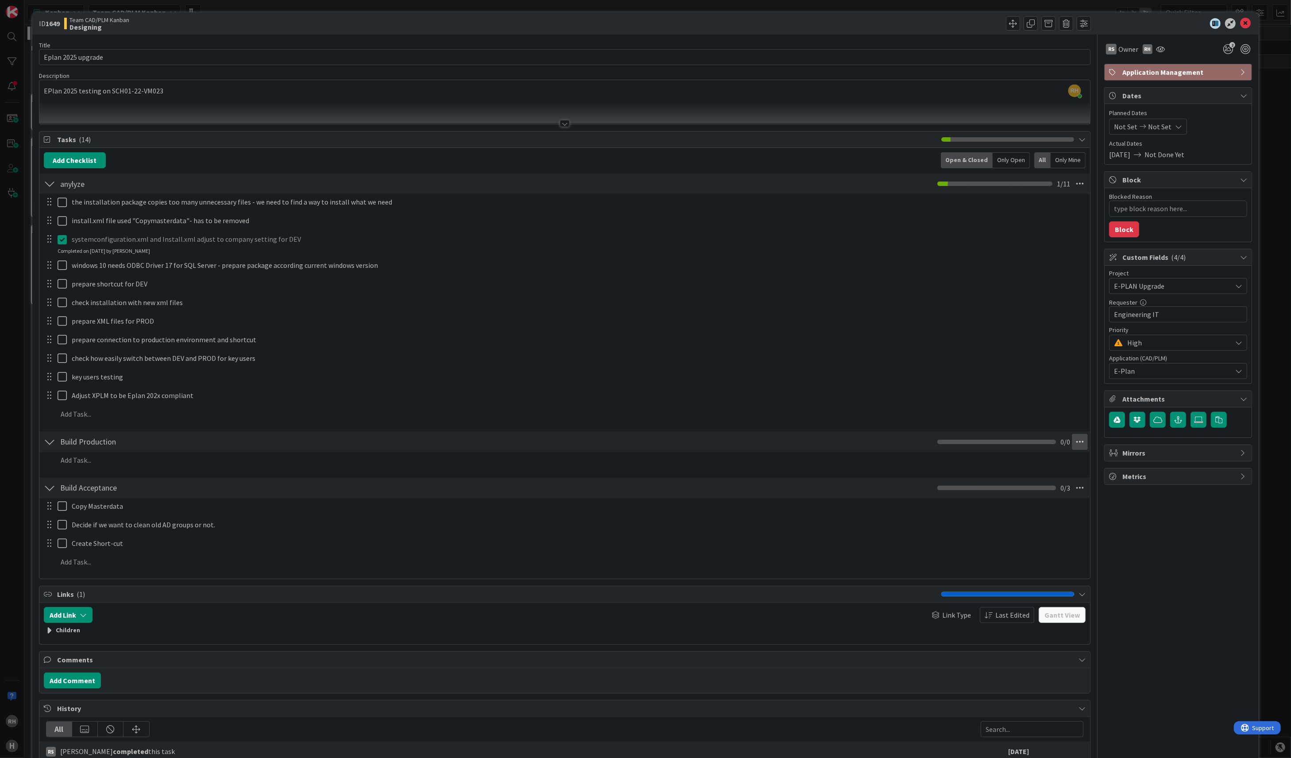
click at [1072, 444] on icon at bounding box center [1080, 442] width 16 height 16
click at [1042, 476] on link "Move Down" at bounding box center [1019, 474] width 133 height 13
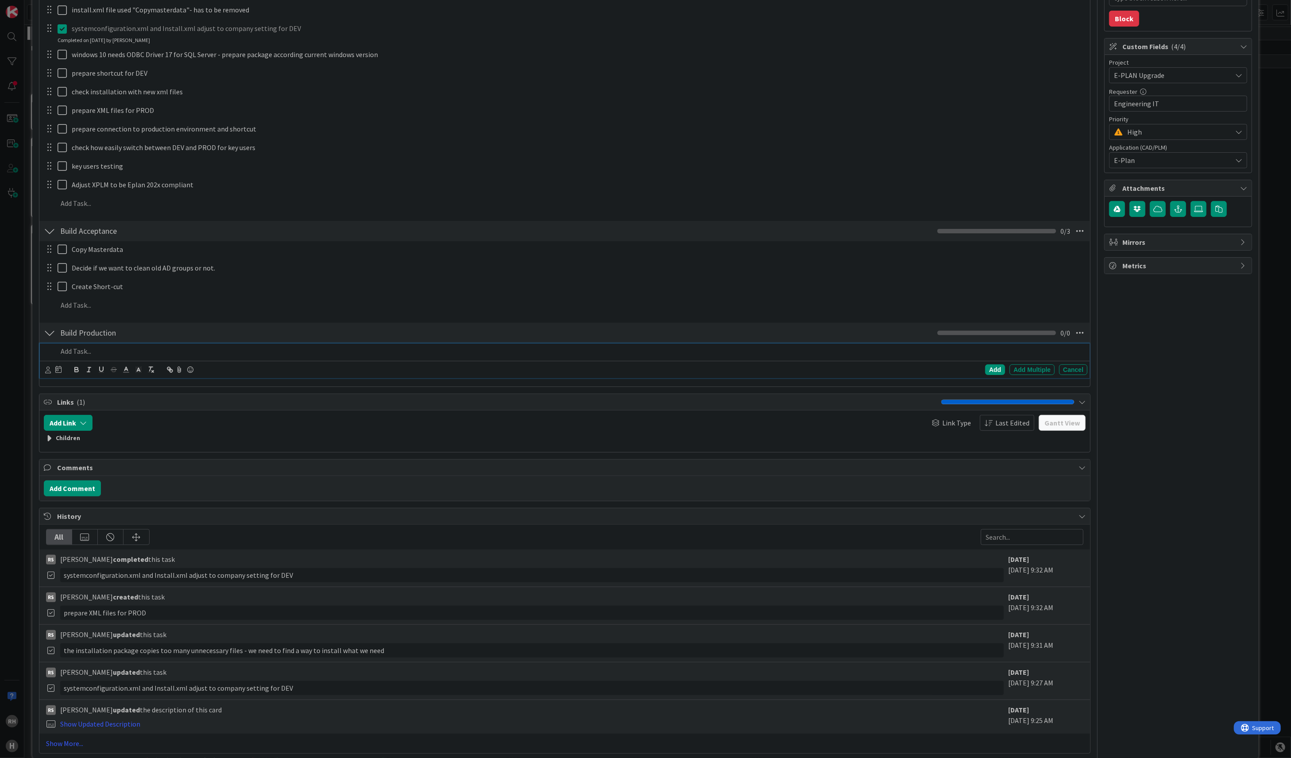
click at [144, 355] on p at bounding box center [571, 351] width 1027 height 10
click at [60, 351] on p "copy Masterdata" at bounding box center [571, 351] width 1027 height 10
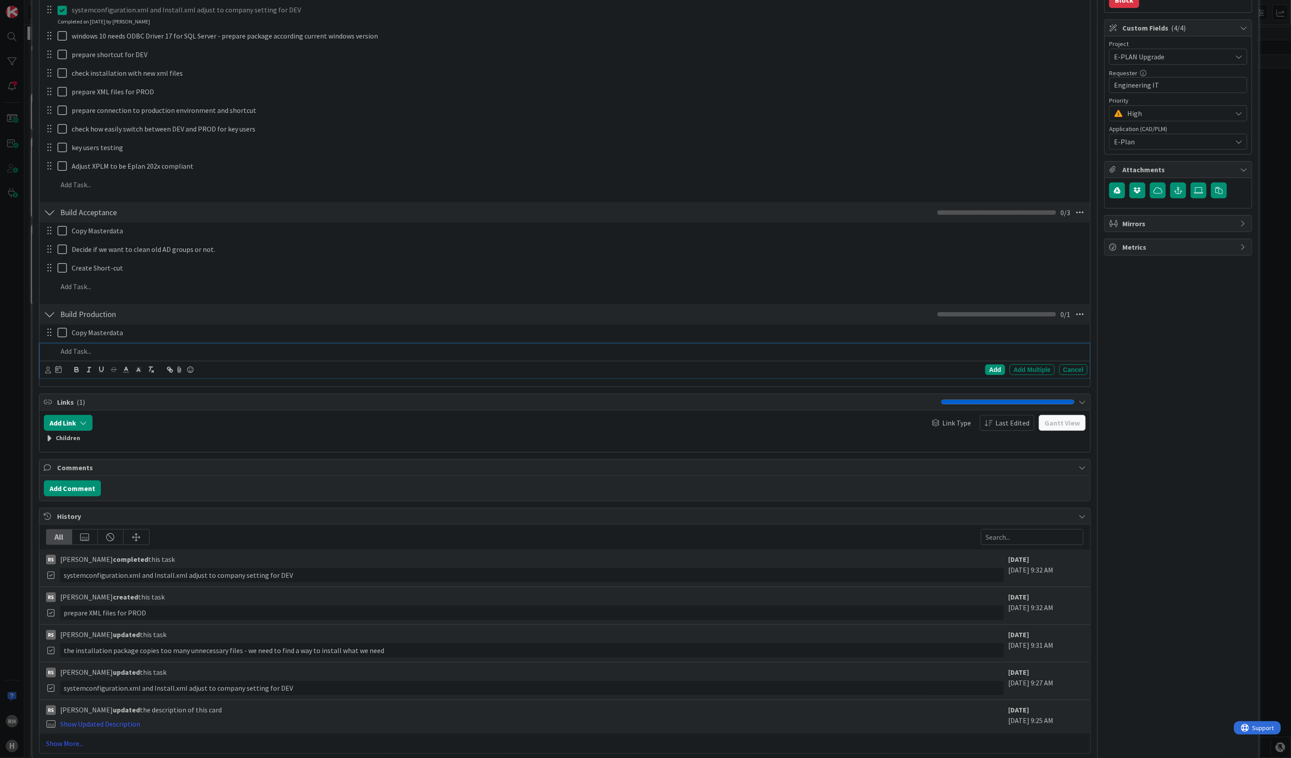
click at [134, 355] on p at bounding box center [571, 351] width 1027 height 10
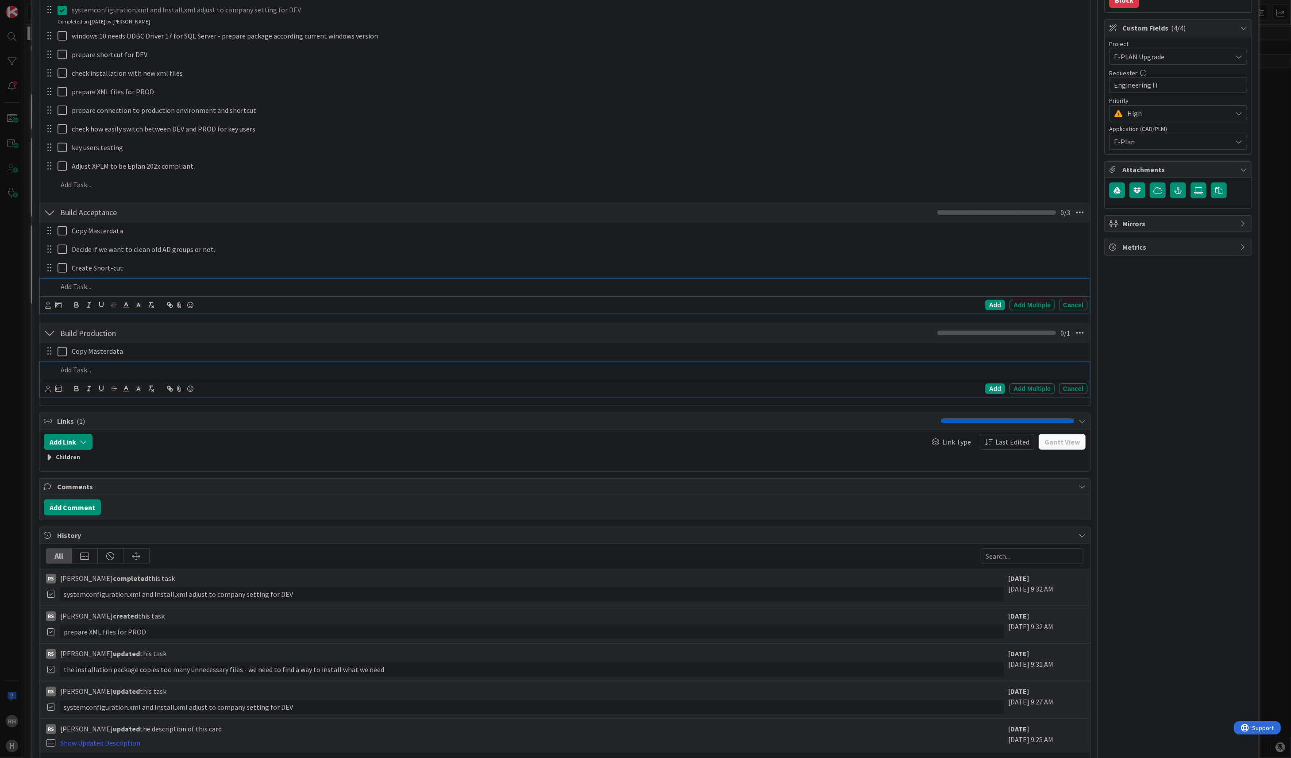
scroll to position [248, 0]
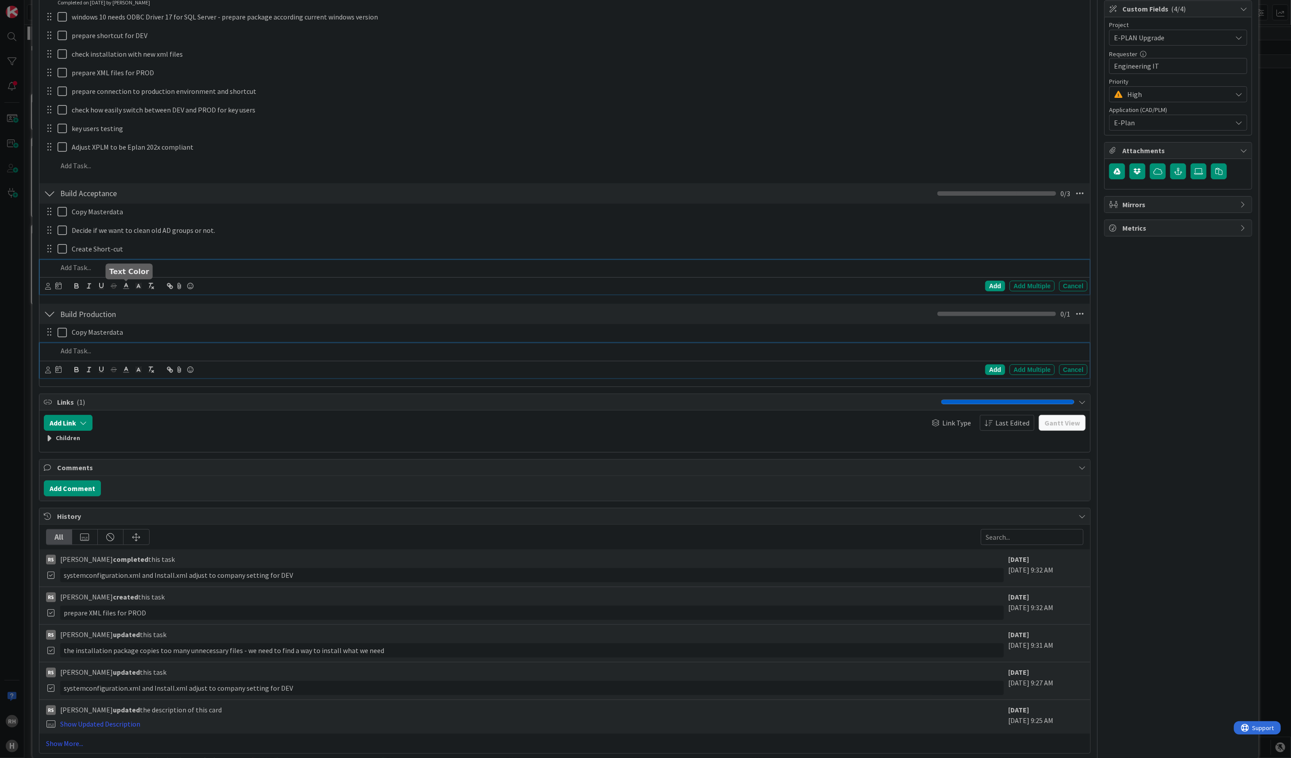
click at [121, 286] on div "Add Add Multiple Cancel" at bounding box center [565, 277] width 1050 height 35
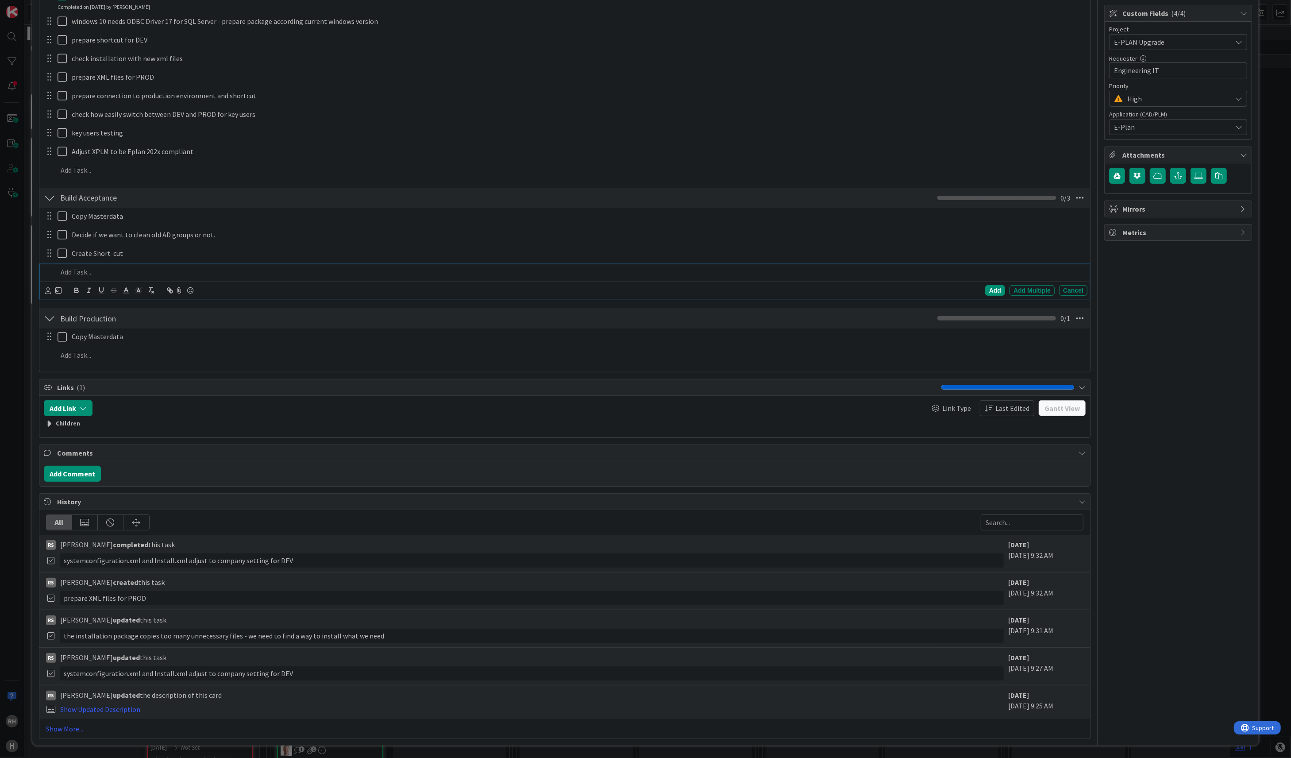
click at [72, 267] on p at bounding box center [571, 272] width 1027 height 10
click at [170, 271] on p "Prepare Add-ons" at bounding box center [571, 272] width 1027 height 10
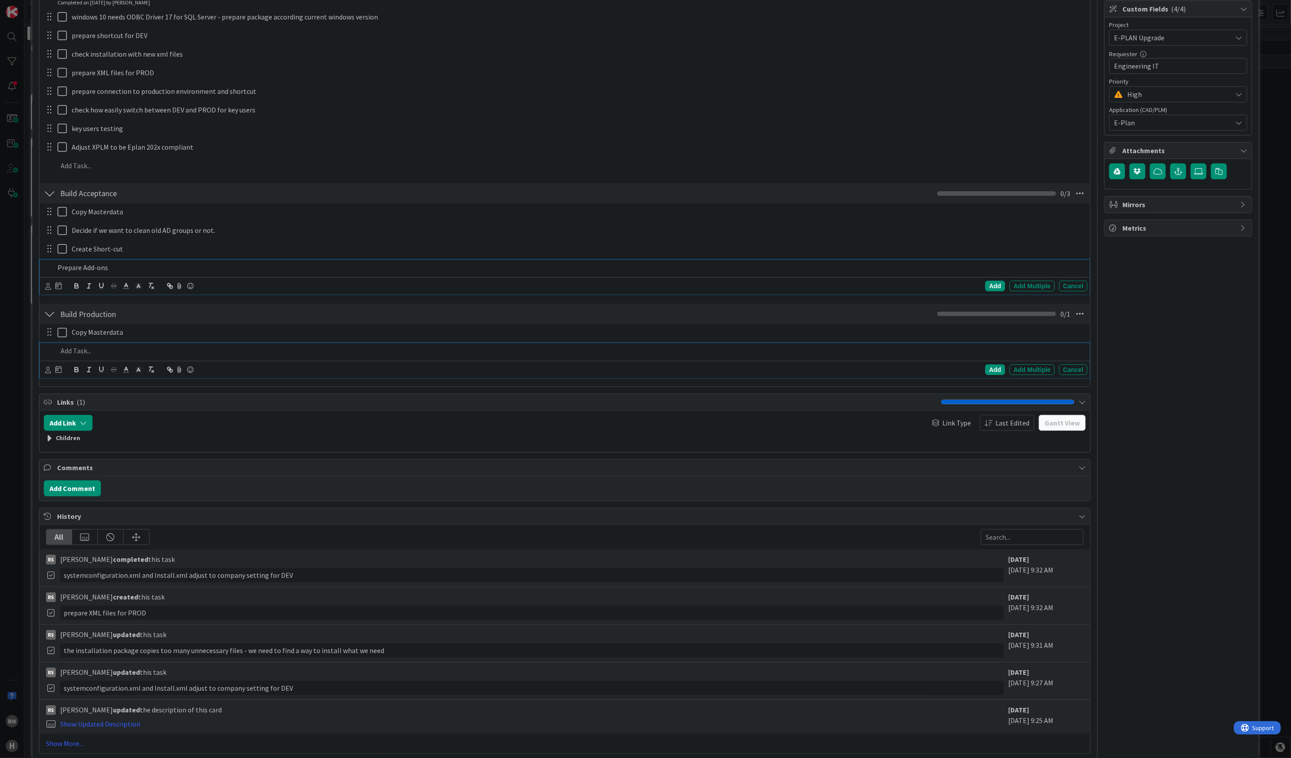
click at [191, 346] on div at bounding box center [571, 350] width 1034 height 15
click at [97, 268] on div "Create Short-cut Update Cancel" at bounding box center [565, 258] width 1050 height 35
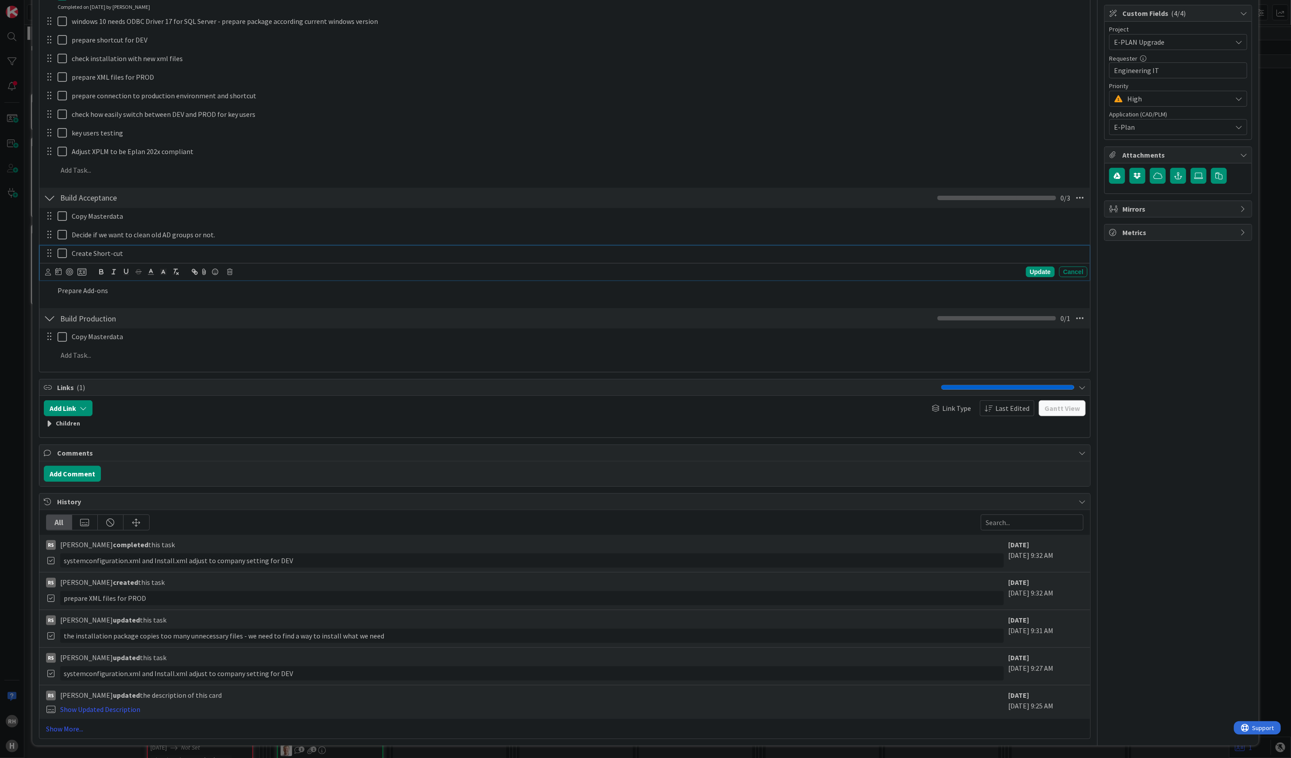
click at [93, 250] on p "Create Short-cut" at bounding box center [578, 253] width 1012 height 10
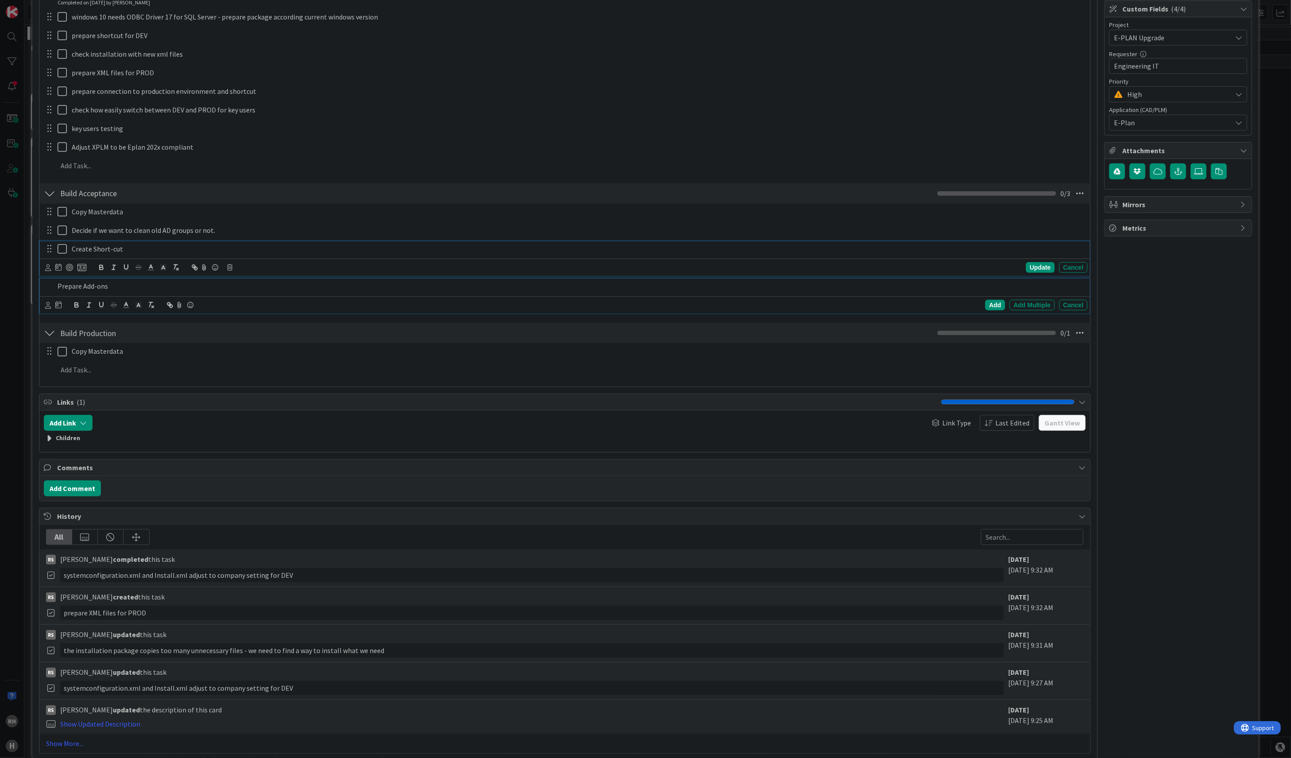
click at [80, 287] on p "Prepare Add-ons" at bounding box center [571, 286] width 1027 height 10
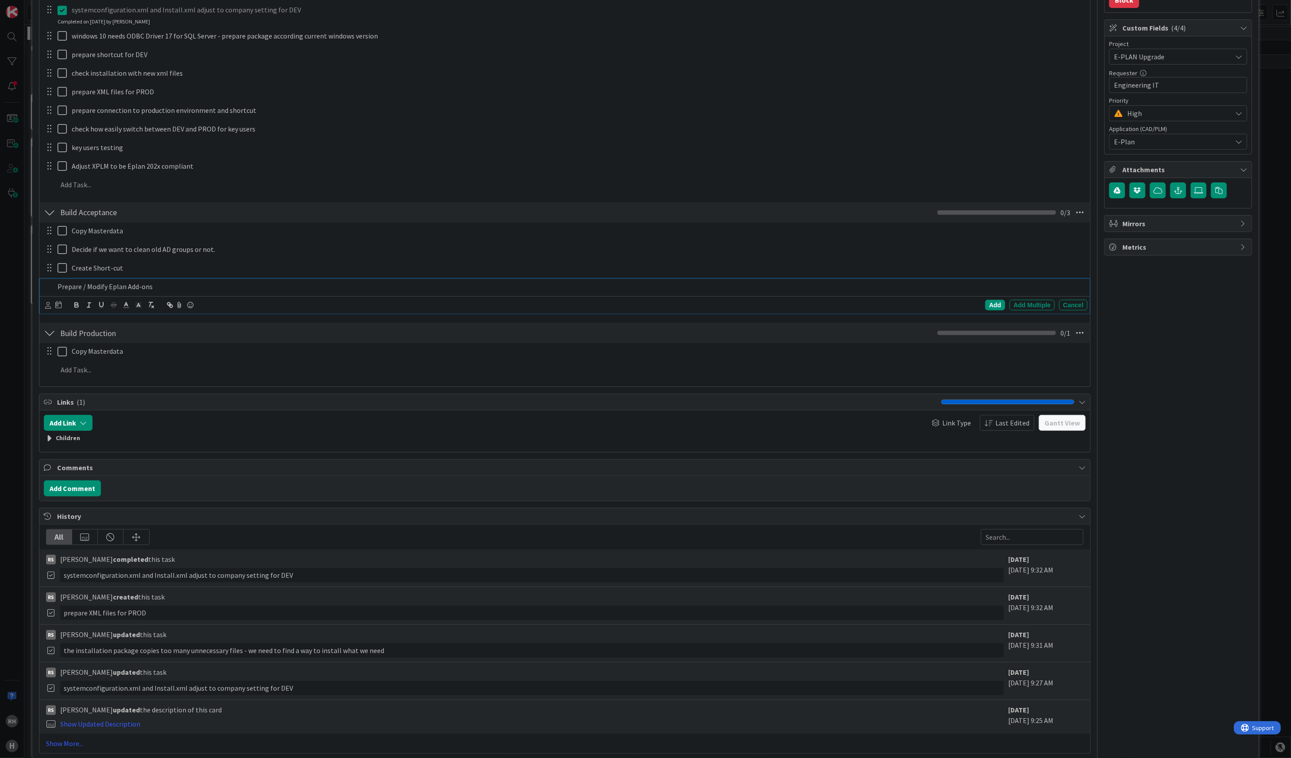
click at [266, 361] on div "Copy Masterdata Update Cancel Add Add Multiple Cancel" at bounding box center [565, 362] width 1042 height 38
click at [271, 359] on div at bounding box center [571, 351] width 1034 height 15
click at [119, 295] on div "Prepare / Modify Eplan Add-ons Add Add Multiple Cancel" at bounding box center [565, 287] width 1050 height 16
click at [128, 289] on p "Prepare / Modify Eplan Add-ons" at bounding box center [571, 287] width 1027 height 10
drag, startPoint x: 164, startPoint y: 289, endPoint x: 25, endPoint y: 270, distance: 140.3
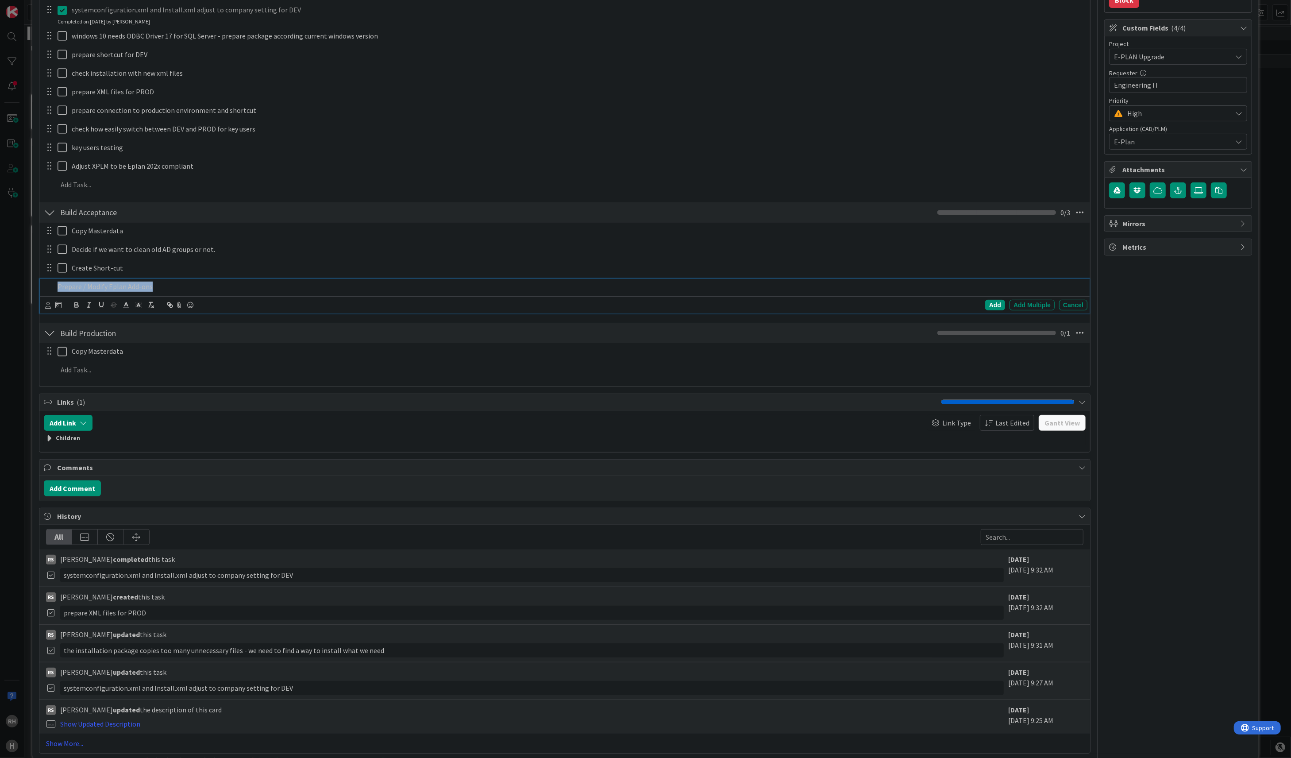
click at [25, 270] on div "ID 1649 Team CAD/PLM Kanban Designing Title 18 / 128 Eplan 2025 upgrade Descrip…" at bounding box center [645, 379] width 1291 height 758
type textarea "x"
click at [108, 288] on p at bounding box center [571, 287] width 1027 height 10
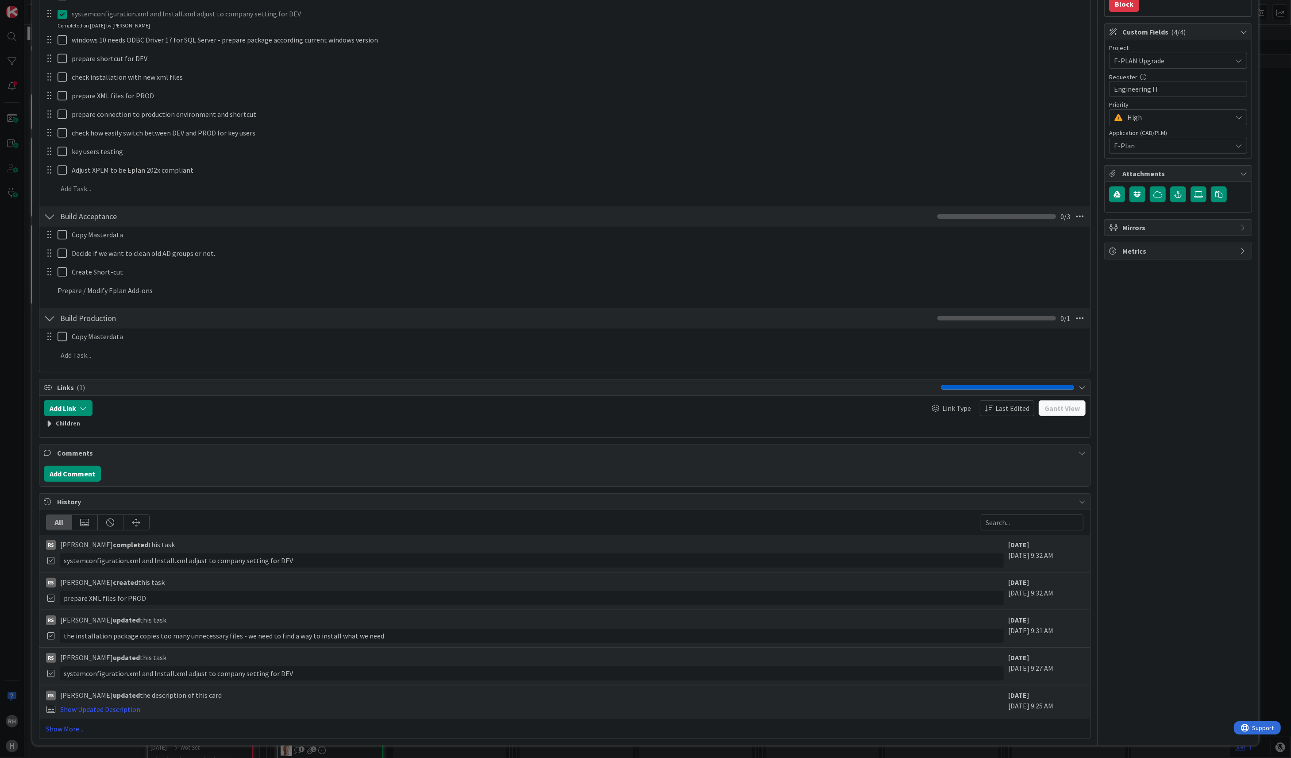
click at [985, 304] on div "Add Checklist Back Open & Closed Only Open All Only Mine anylyze Checklist Name…" at bounding box center [565, 147] width 1042 height 440
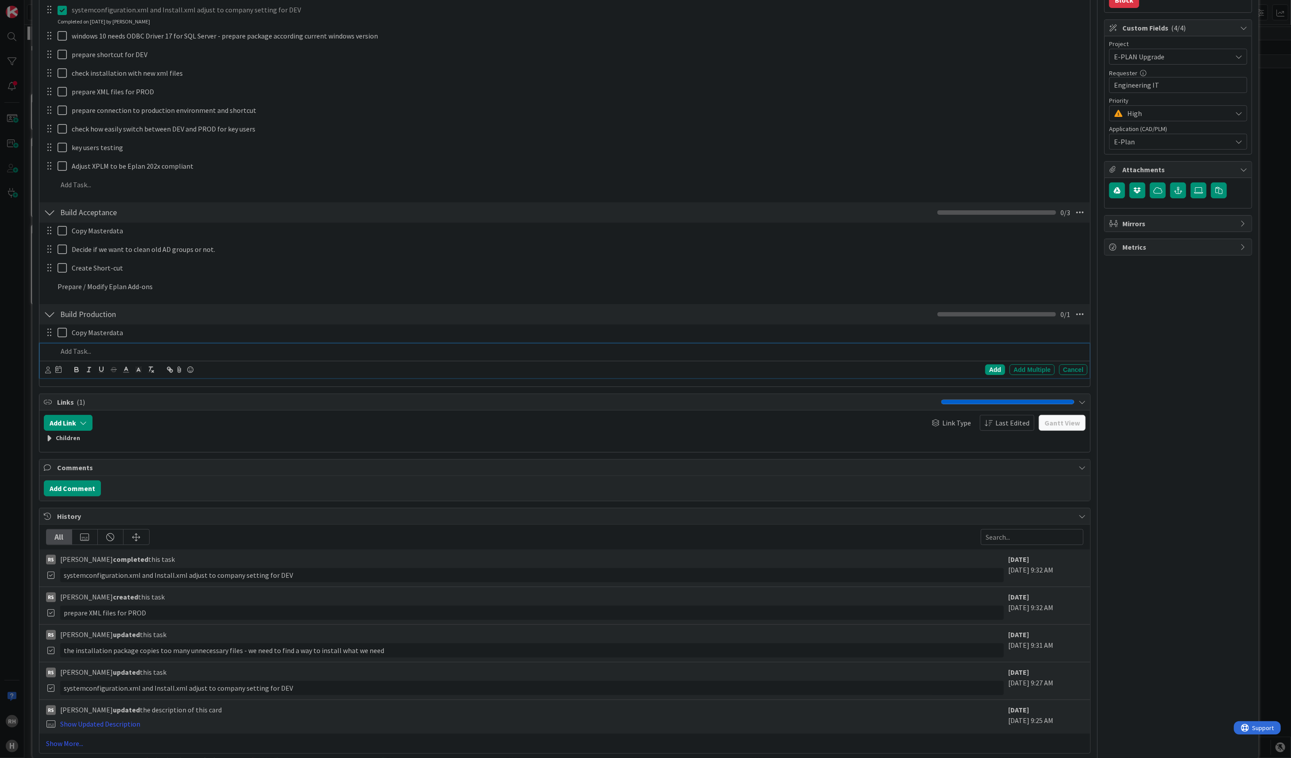
click at [89, 351] on p at bounding box center [571, 351] width 1027 height 10
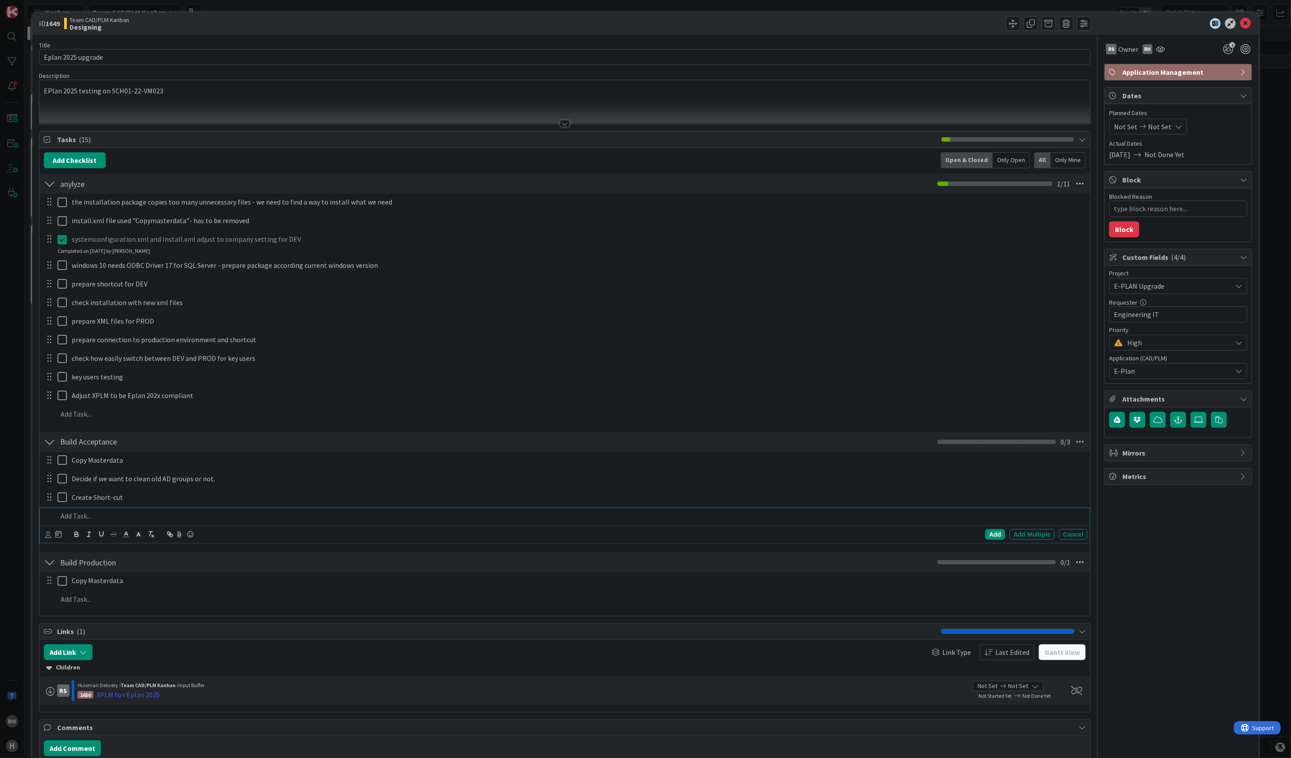
click at [105, 518] on p at bounding box center [571, 516] width 1027 height 10
click at [985, 540] on div "Add" at bounding box center [995, 534] width 20 height 11
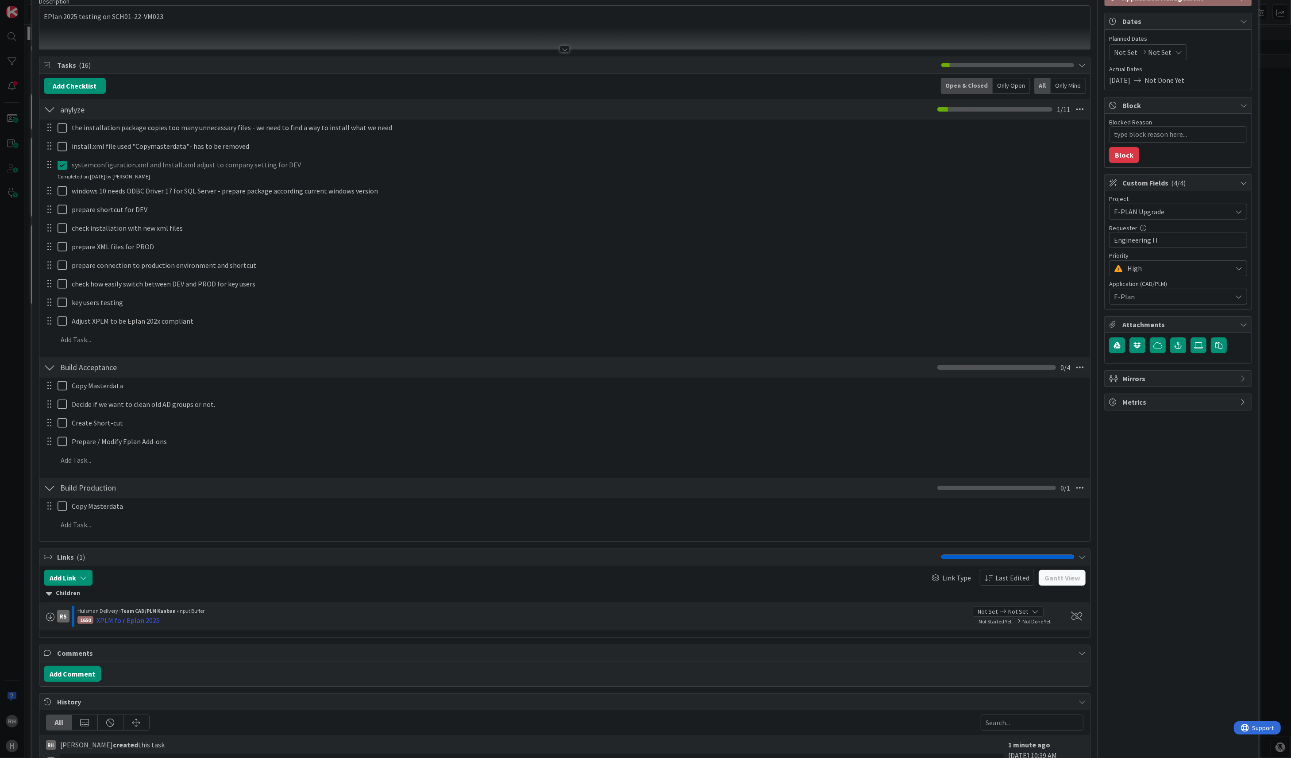
scroll to position [118, 0]
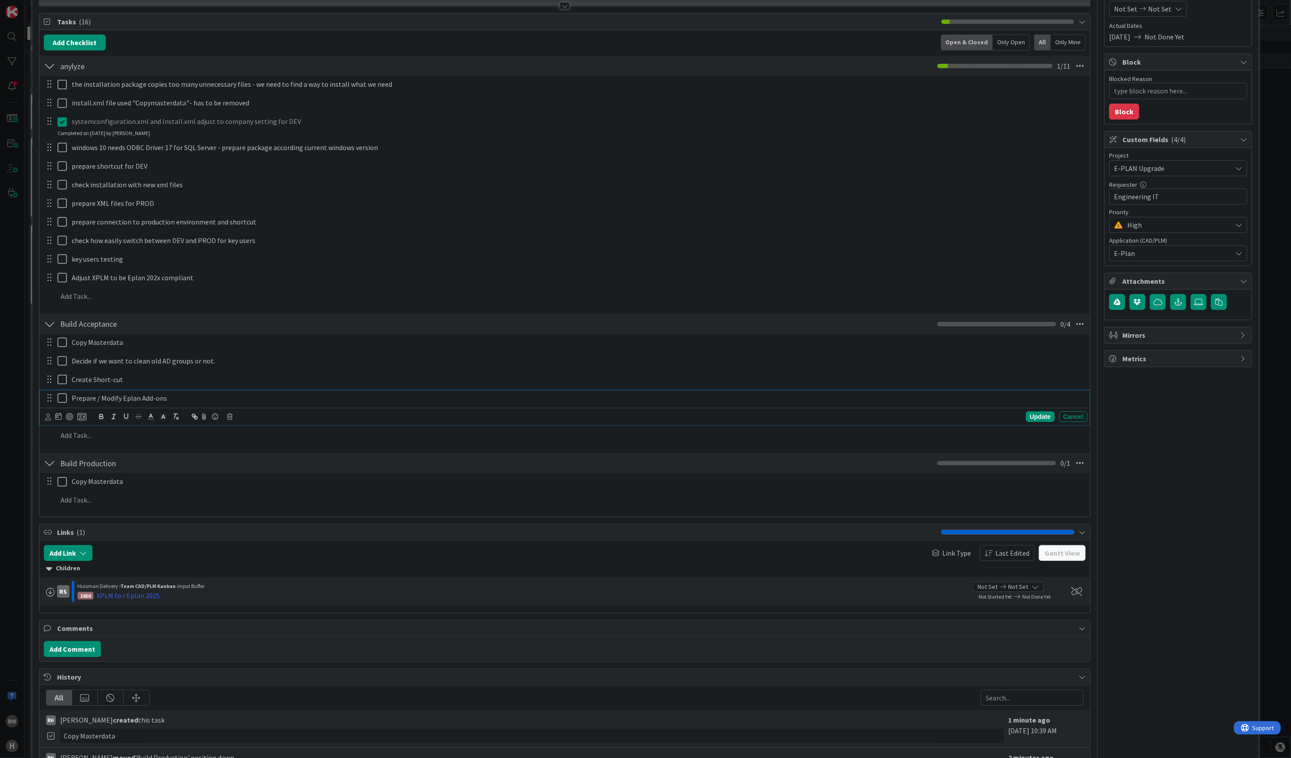
click at [181, 402] on p "Prepare / Modify Eplan Add-ons" at bounding box center [578, 398] width 1012 height 10
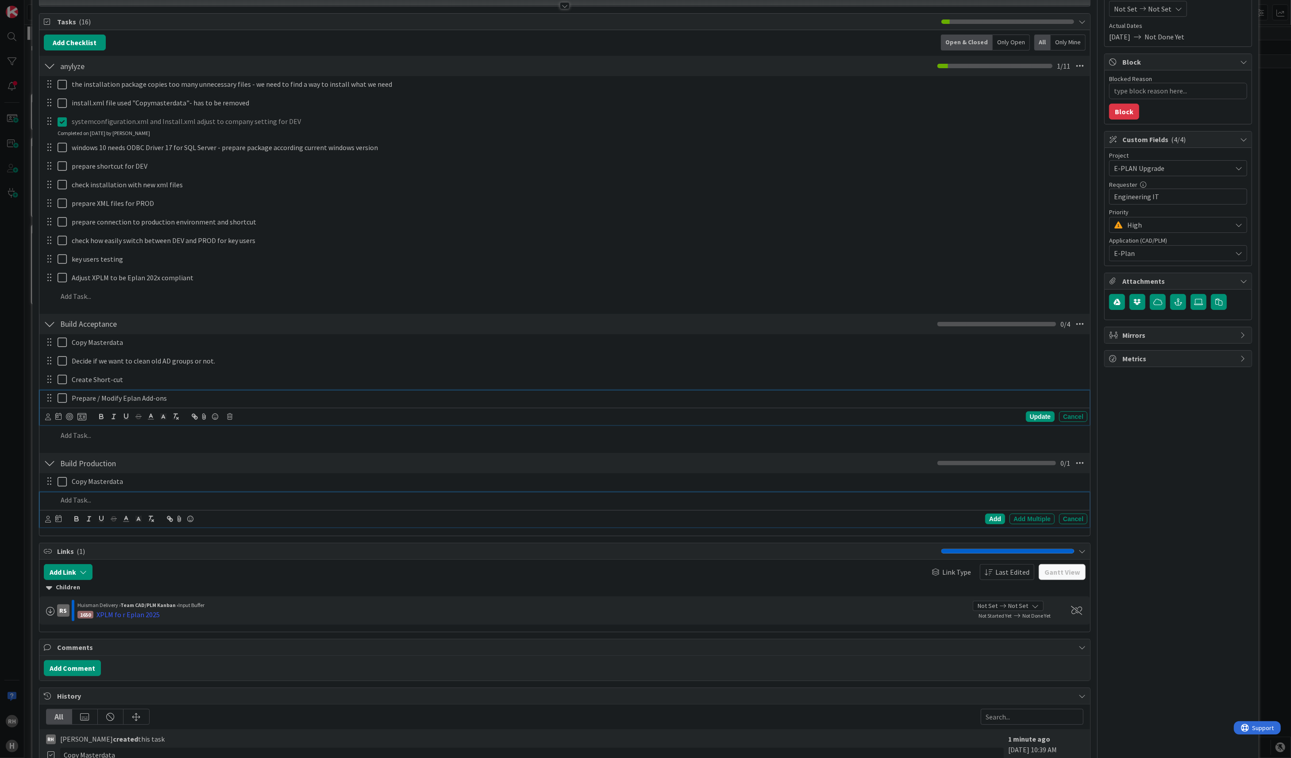
click at [108, 504] on p at bounding box center [571, 500] width 1027 height 10
click at [241, 436] on div "Add Add Multiple Cancel" at bounding box center [565, 426] width 1050 height 35
click at [874, 501] on p "Prepare / Modify Eplan Add-ons" at bounding box center [571, 500] width 1027 height 10
type textarea "x"
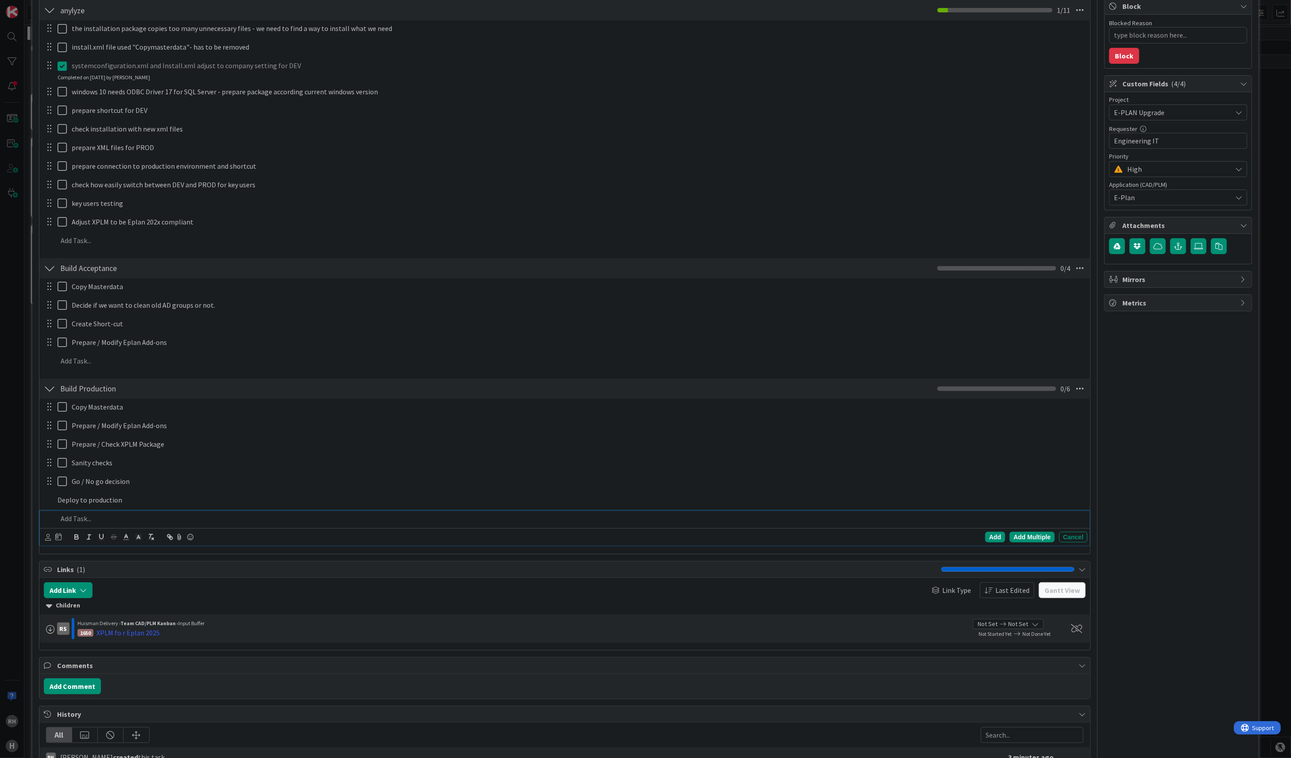
scroll to position [192, 0]
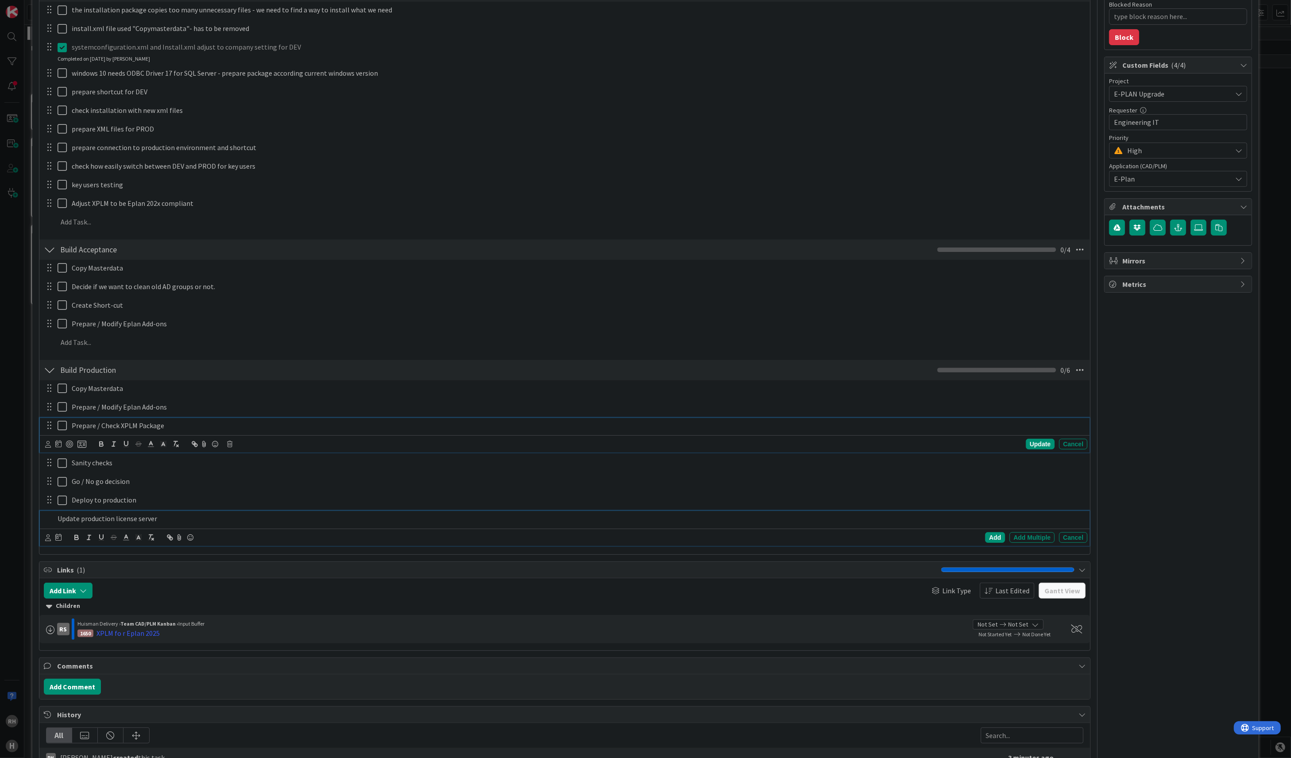
click at [512, 423] on div "Prepare / Check XPLM Package Update Cancel" at bounding box center [565, 435] width 1050 height 35
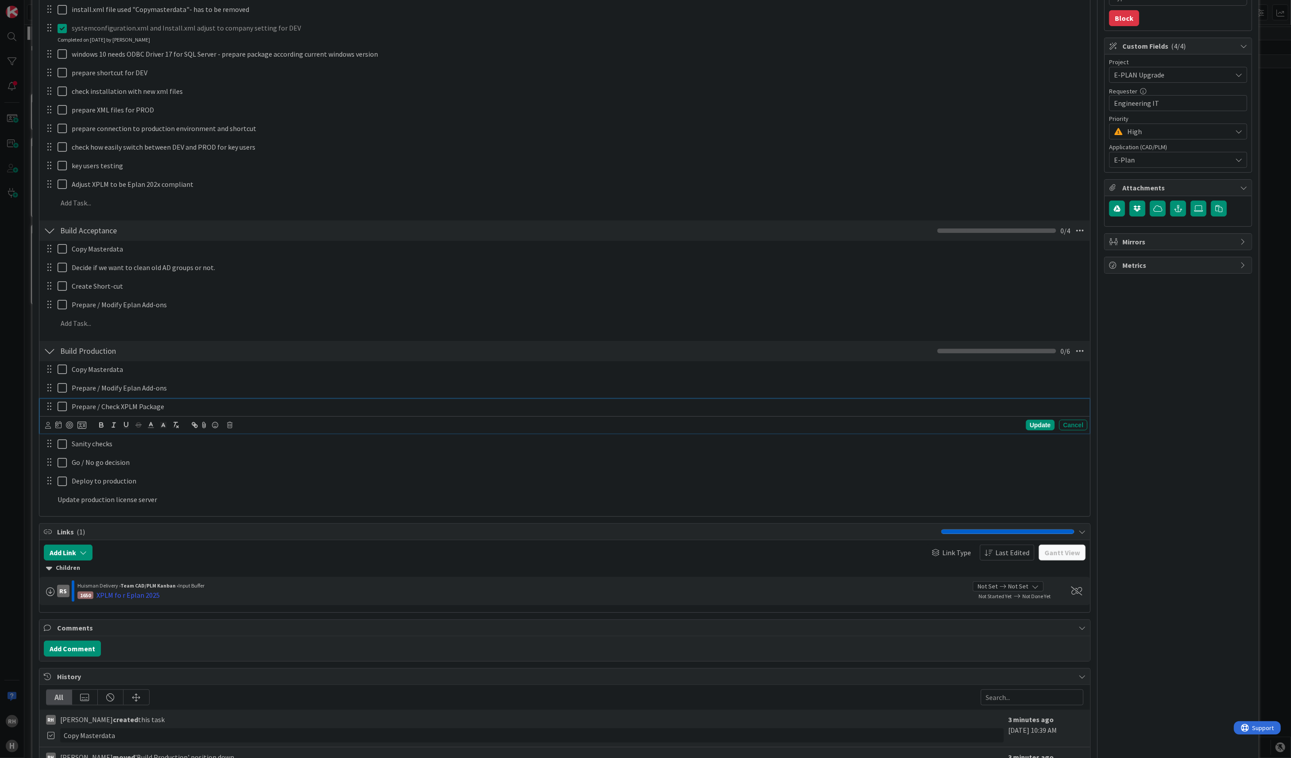
click at [48, 505] on div at bounding box center [48, 499] width 11 height 15
click at [167, 480] on p "Update production license server" at bounding box center [571, 481] width 1027 height 10
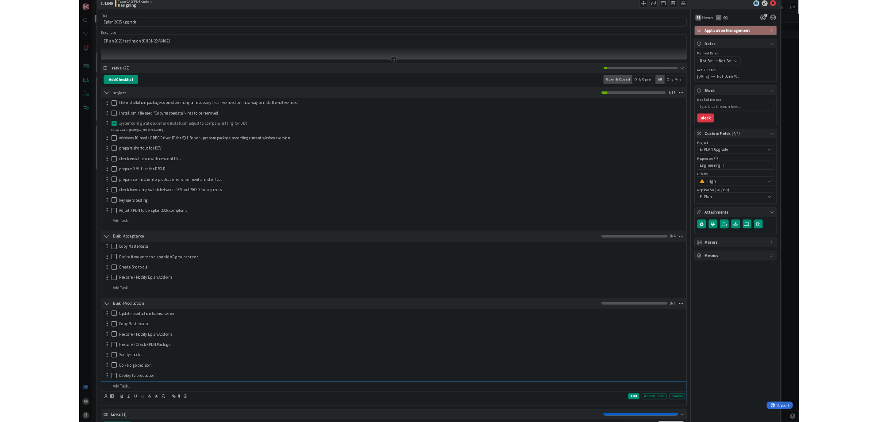
scroll to position [0, 0]
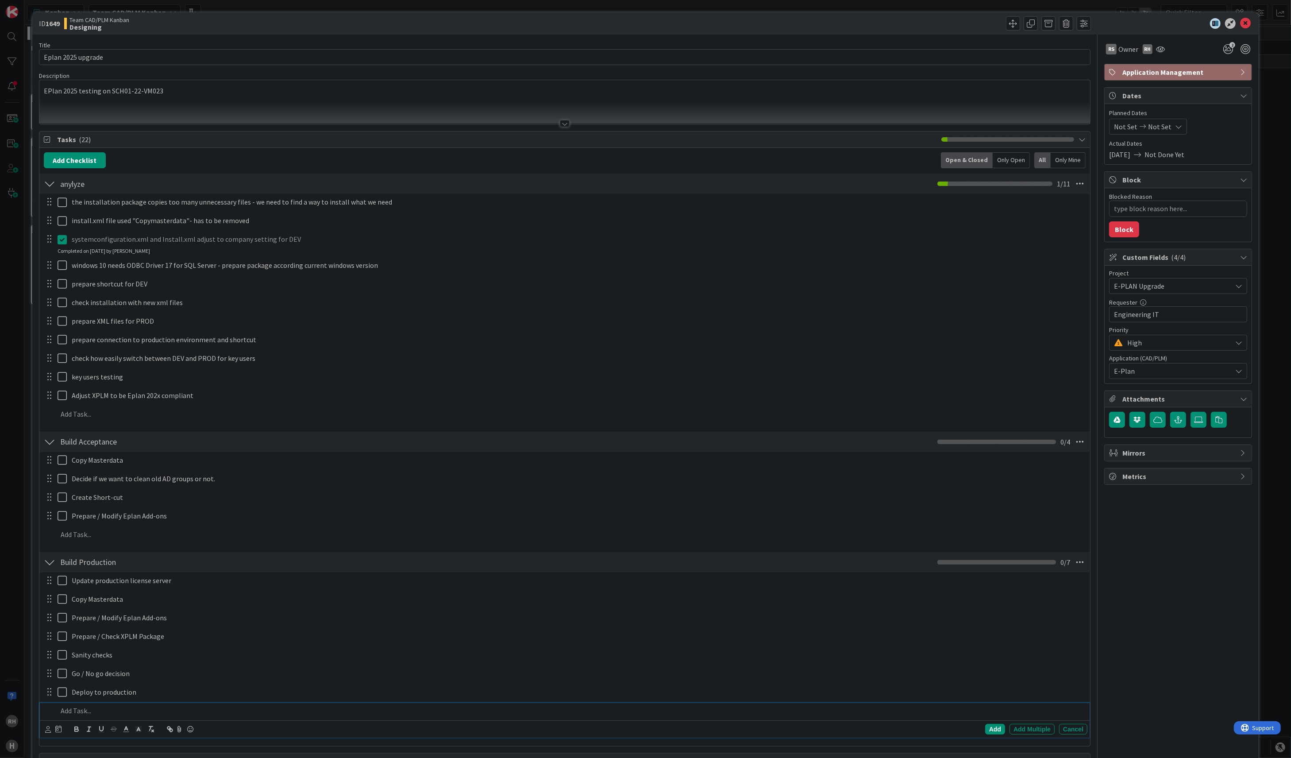
type textarea "x"
type input "Preparing DEV/TST"
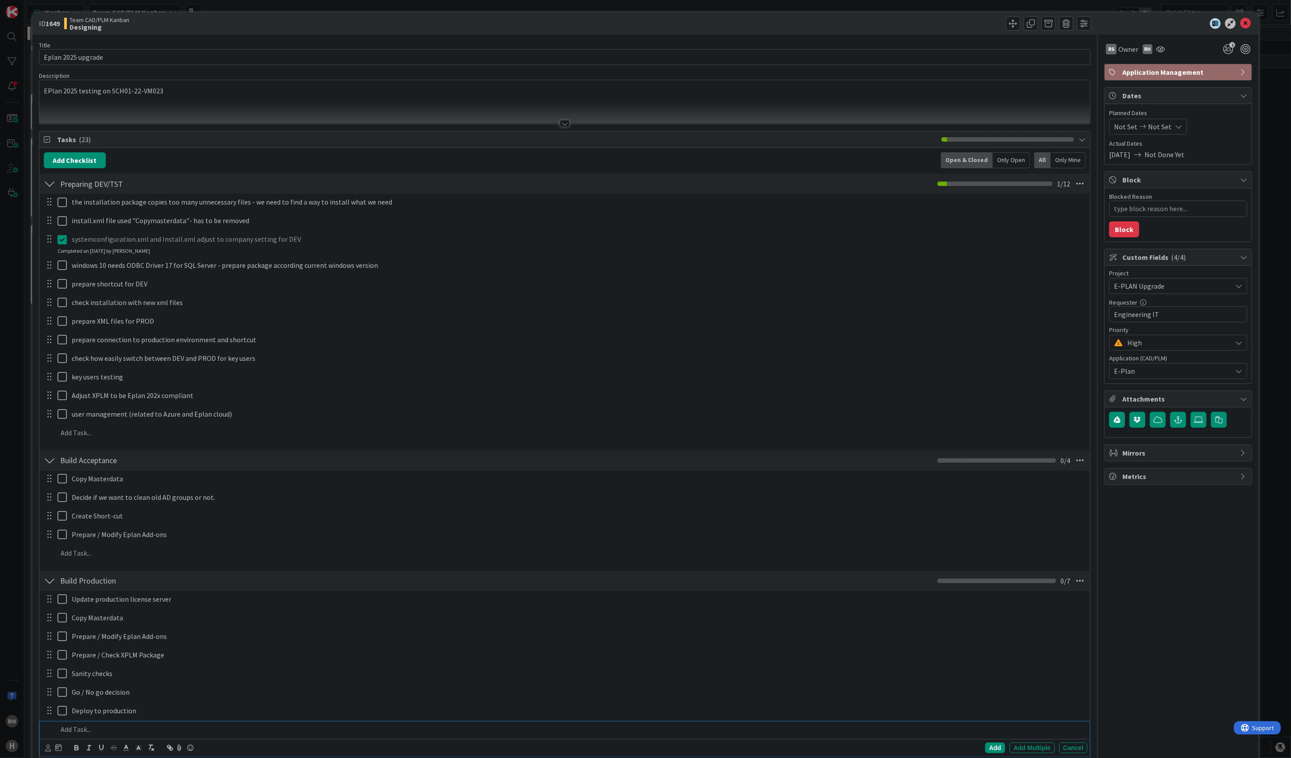
type textarea "x"
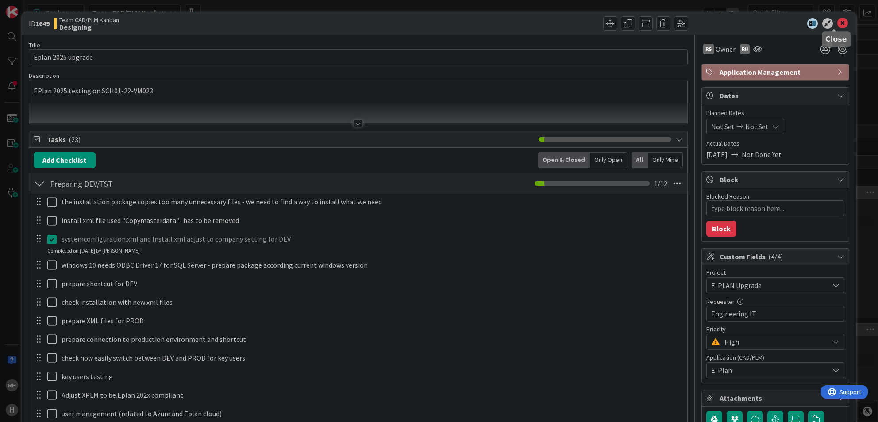
click at [838, 24] on icon at bounding box center [843, 23] width 11 height 11
